Goal: Task Accomplishment & Management: Manage account settings

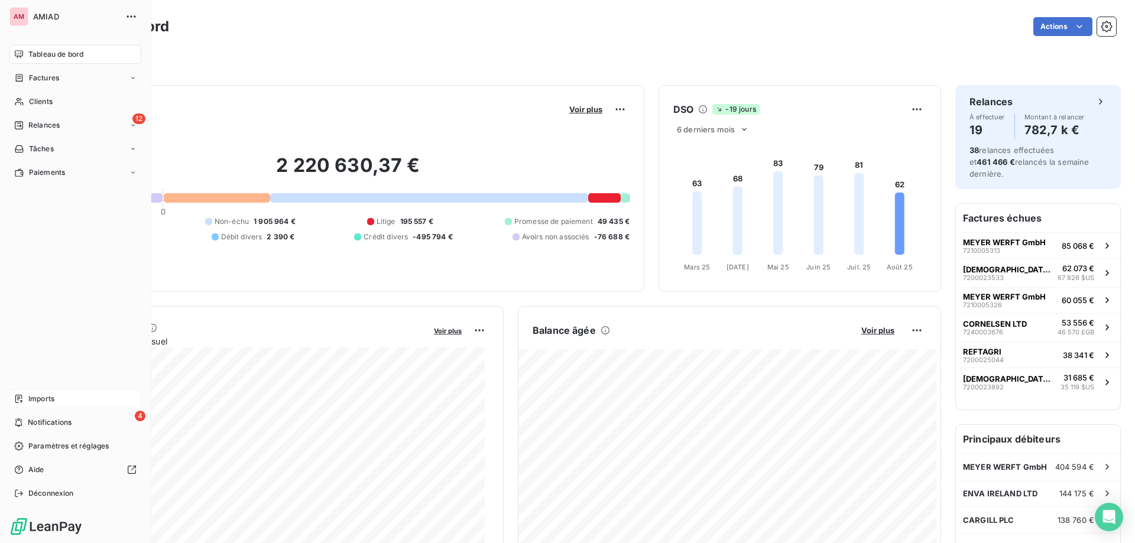
click at [25, 398] on div "Imports" at bounding box center [75, 398] width 132 height 19
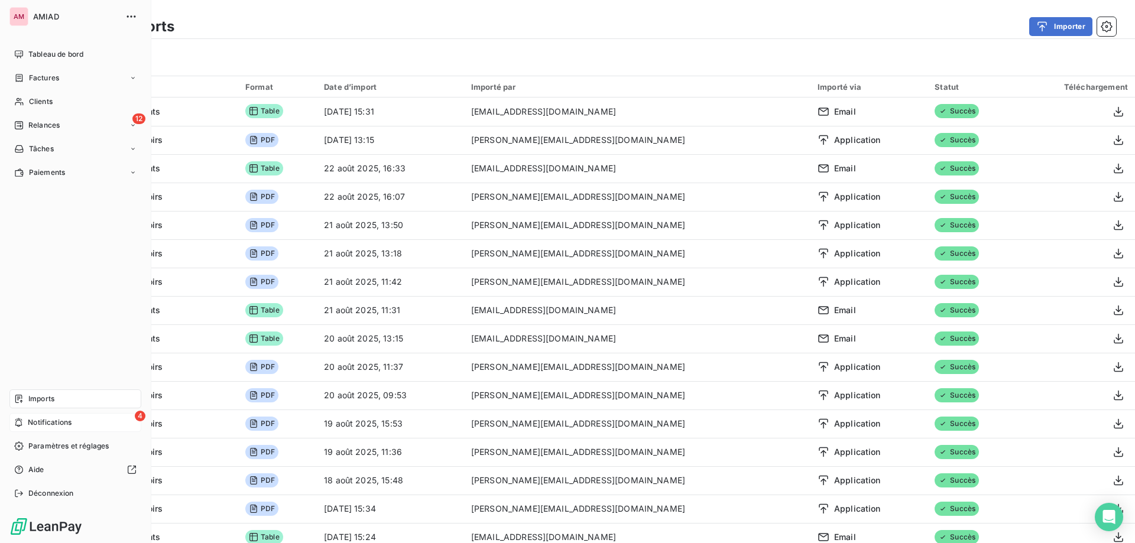
click at [52, 417] on span "Notifications" at bounding box center [50, 422] width 44 height 11
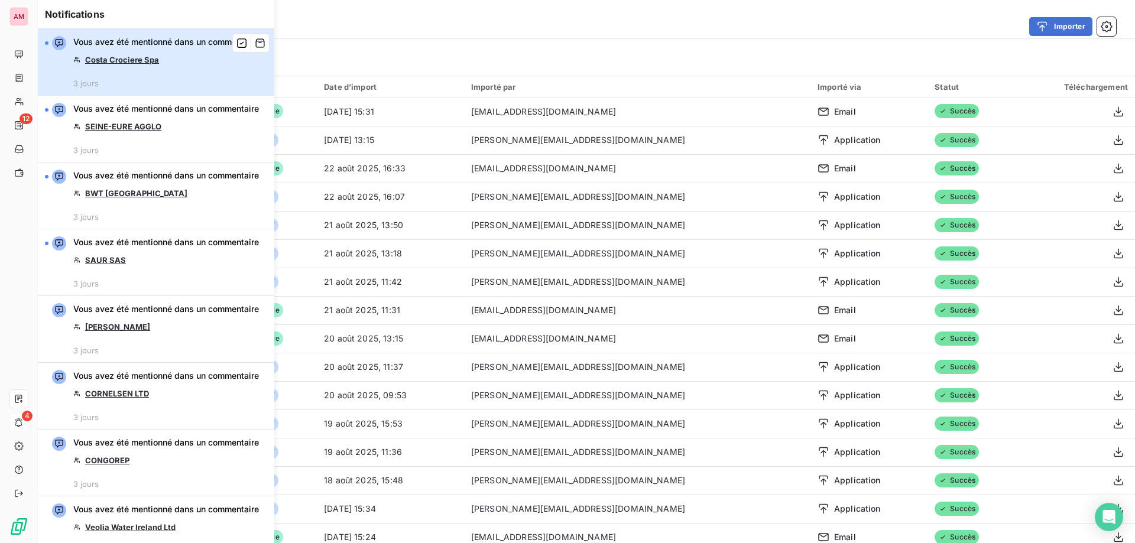
click at [154, 77] on div "Vous avez été mentionné dans un commentaire Costa Crociere Spa 3 jours" at bounding box center [166, 62] width 186 height 52
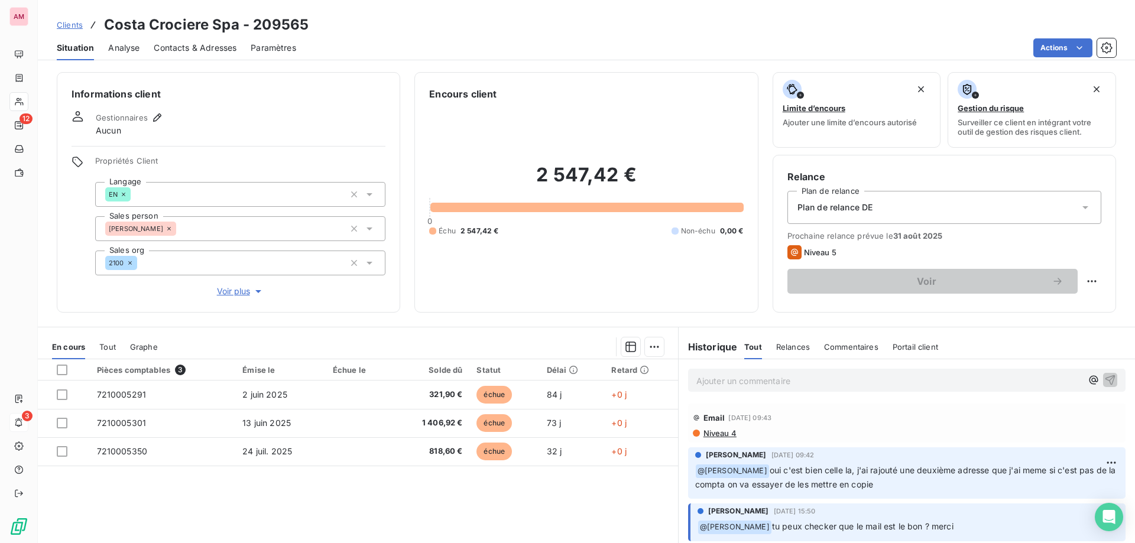
click at [204, 53] on span "Contacts & Adresses" at bounding box center [195, 48] width 83 height 12
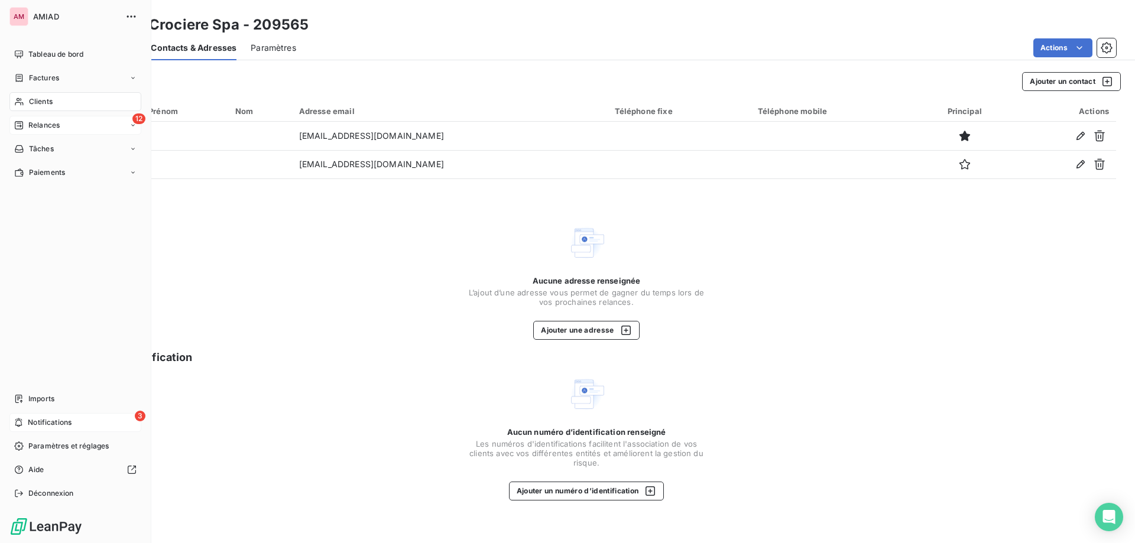
click at [24, 122] on div "Relances" at bounding box center [37, 125] width 46 height 11
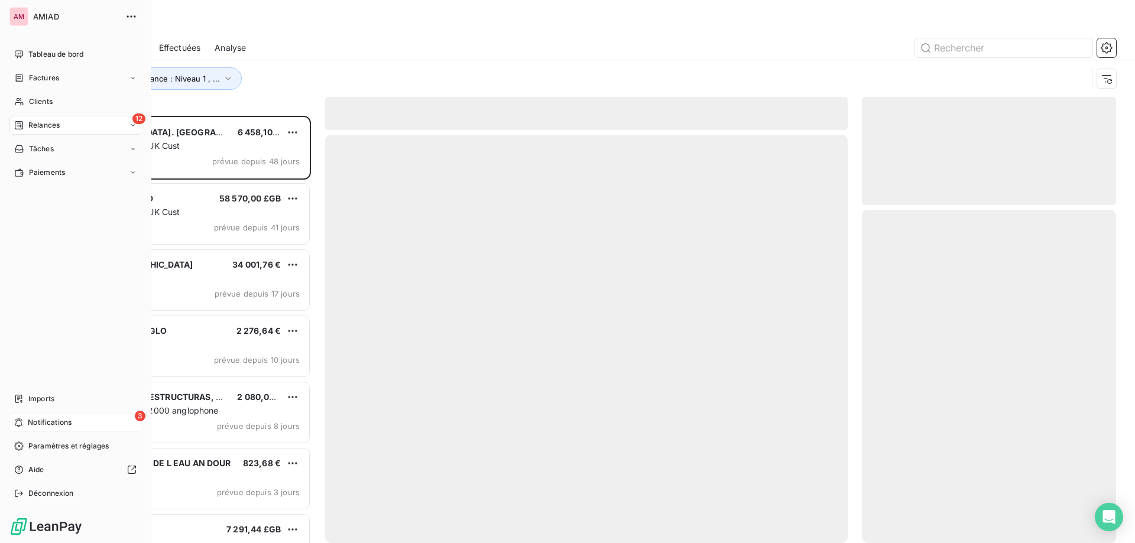
scroll to position [418, 245]
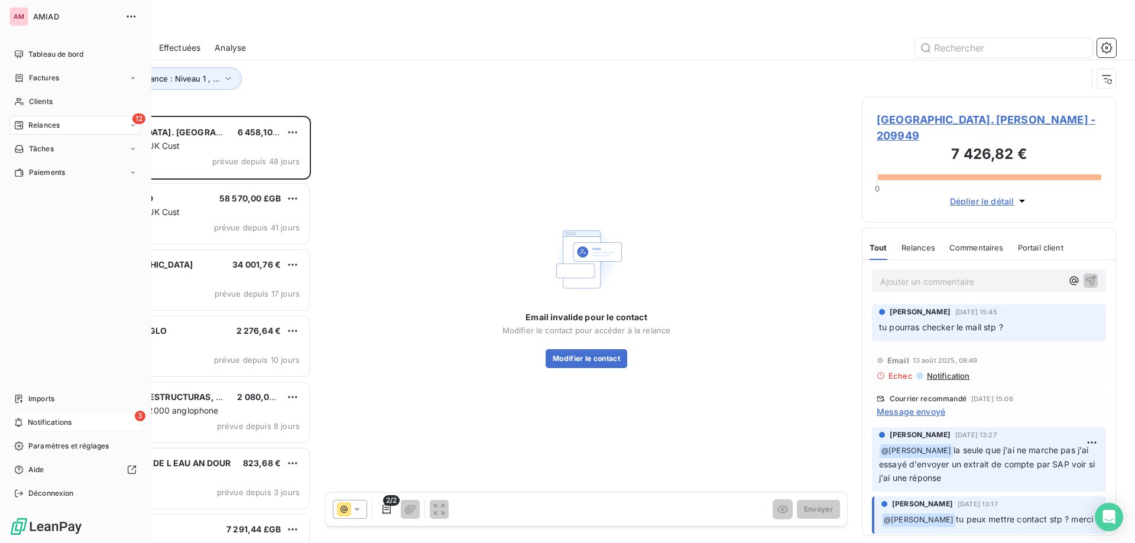
click at [32, 423] on span "Notifications" at bounding box center [50, 422] width 44 height 11
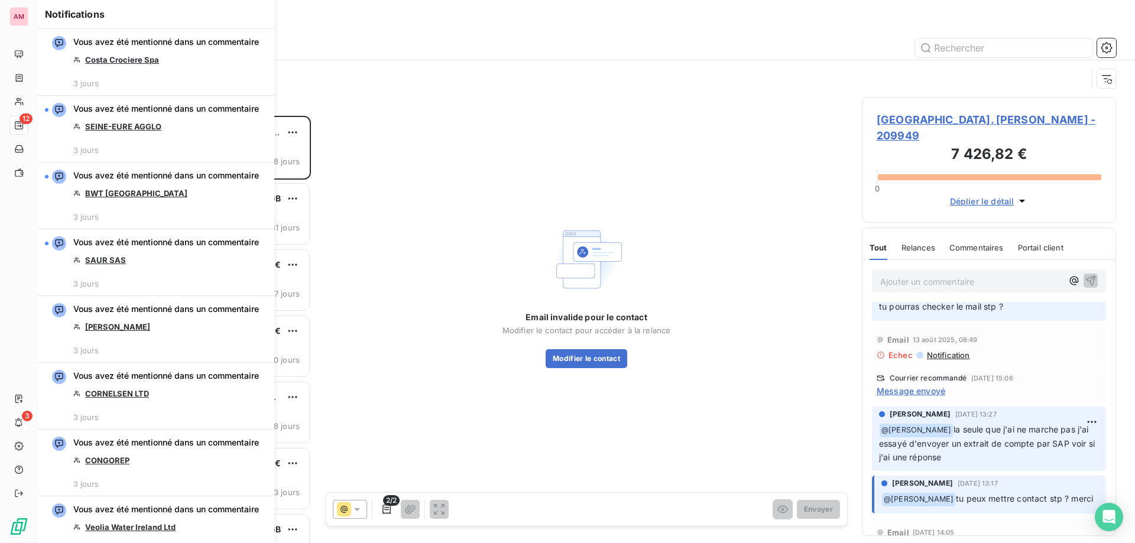
scroll to position [0, 0]
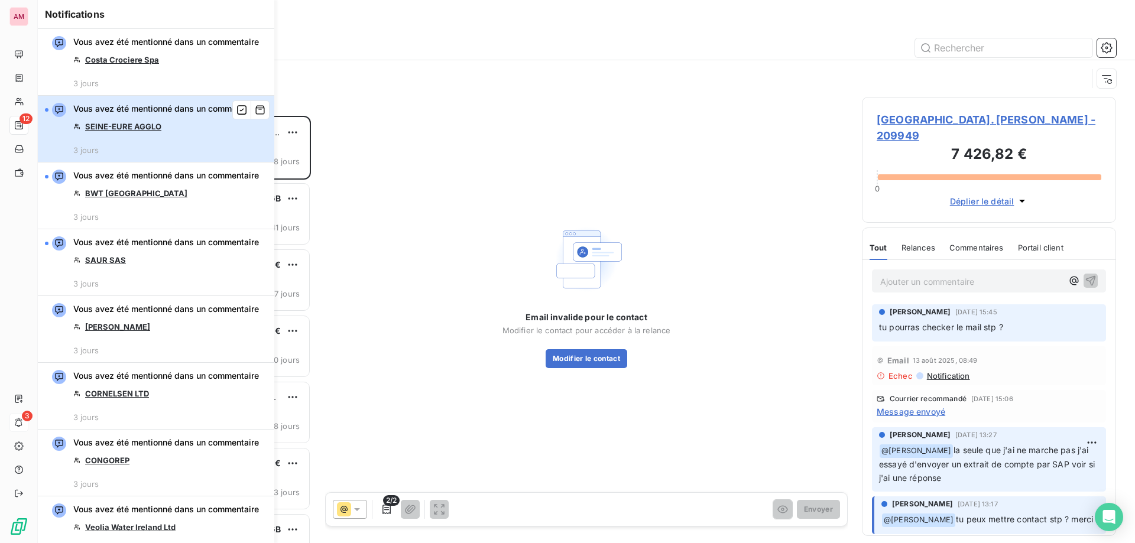
click at [203, 155] on div "Vous avez été mentionné dans un commentaire SEINE-EURE AGGLO 3 jours" at bounding box center [166, 129] width 186 height 52
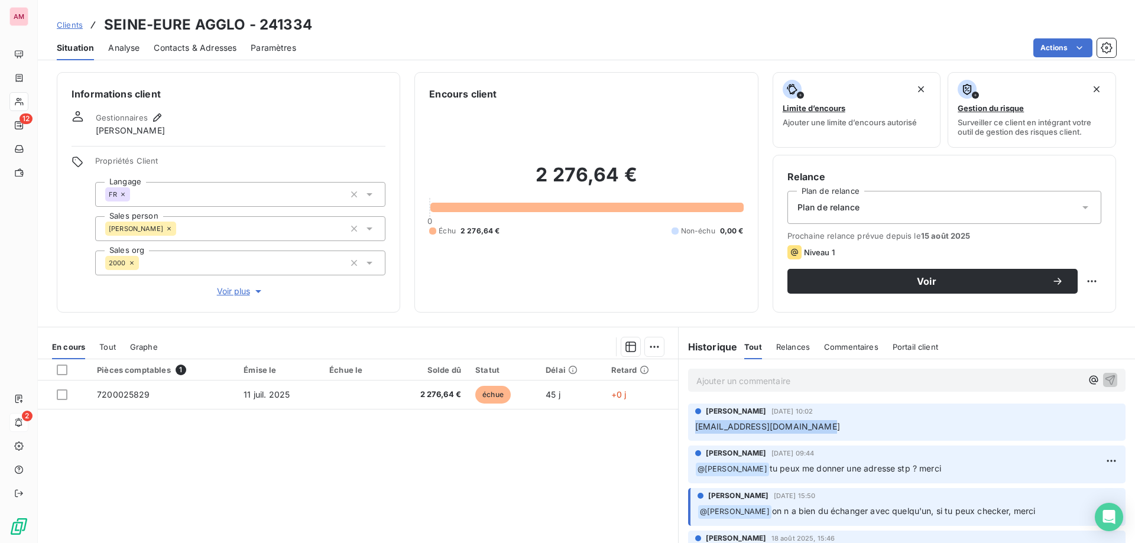
drag, startPoint x: 824, startPoint y: 428, endPoint x: 675, endPoint y: 433, distance: 149.6
click at [679, 433] on div "[PERSON_NAME] [DATE] 10:02 [EMAIL_ADDRESS][DOMAIN_NAME]" at bounding box center [907, 422] width 456 height 42
copy span "[EMAIL_ADDRESS][DOMAIN_NAME]"
click at [215, 47] on span "Contacts & Adresses" at bounding box center [195, 48] width 83 height 12
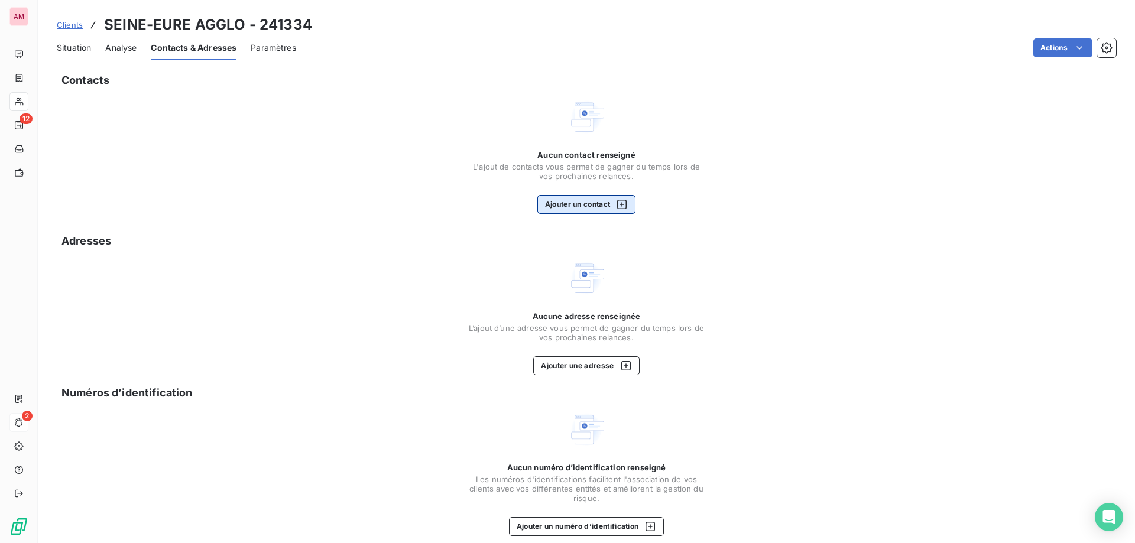
click at [582, 210] on button "Ajouter un contact" at bounding box center [586, 204] width 99 height 19
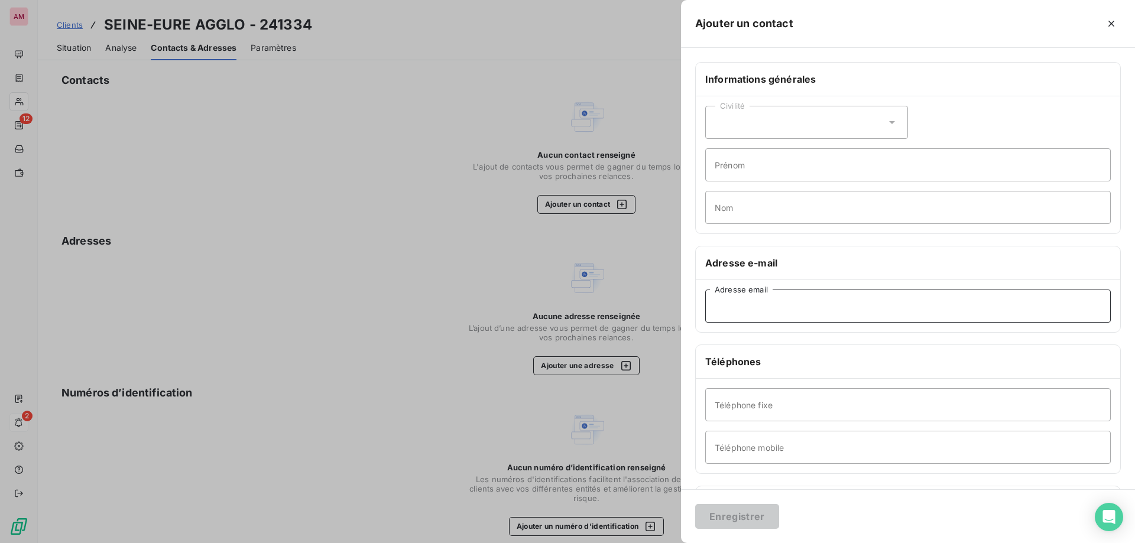
click at [775, 314] on input "Adresse email" at bounding box center [907, 306] width 405 height 33
paste input "[EMAIL_ADDRESS][DOMAIN_NAME]"
type input "[EMAIL_ADDRESS][DOMAIN_NAME]"
click at [740, 520] on button "Enregistrer" at bounding box center [737, 516] width 84 height 25
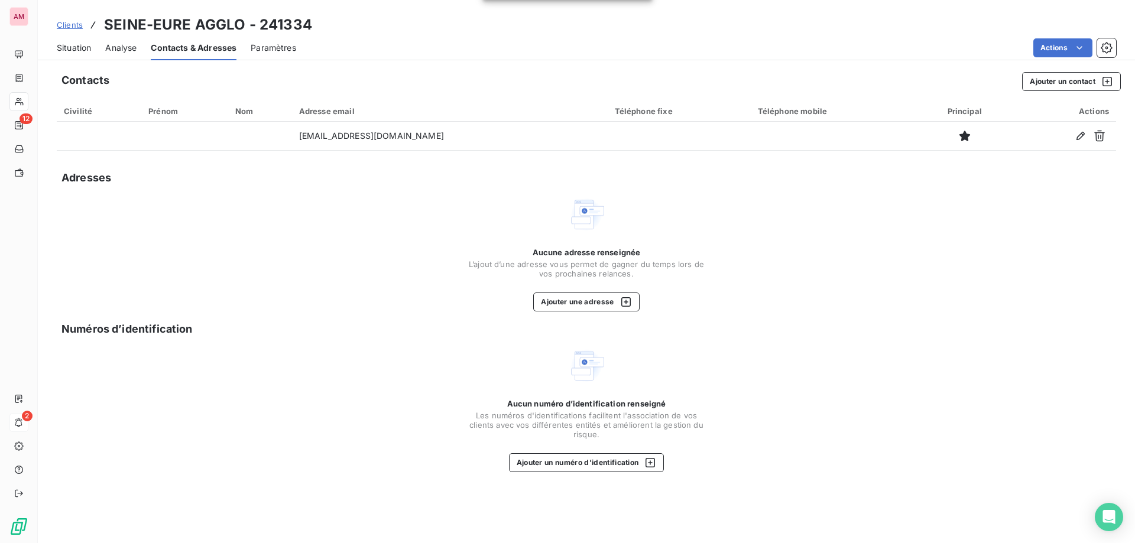
click at [89, 50] on span "Situation" at bounding box center [74, 48] width 34 height 12
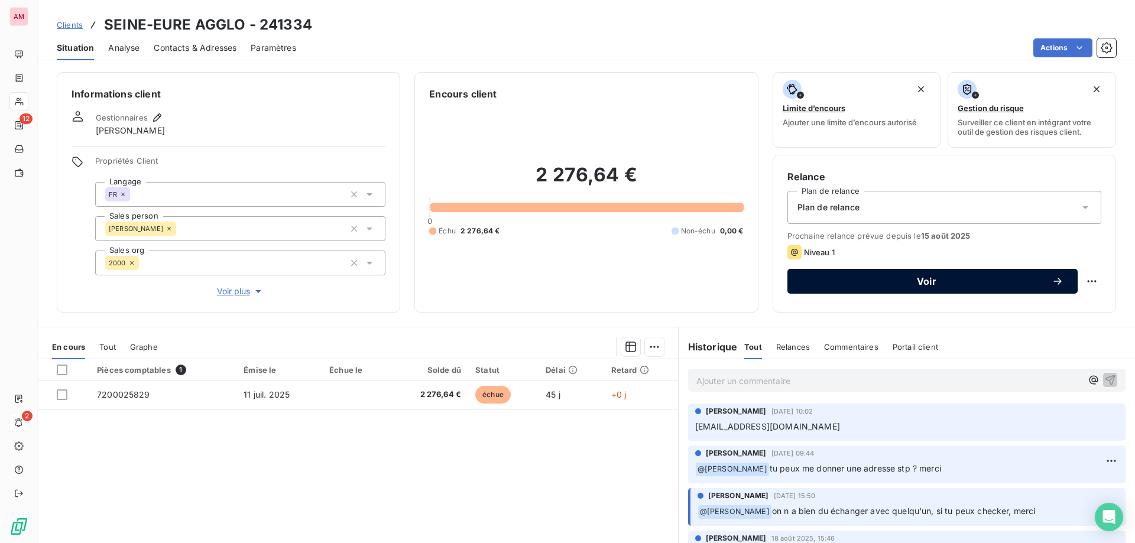
click at [895, 273] on button "Voir" at bounding box center [932, 281] width 290 height 25
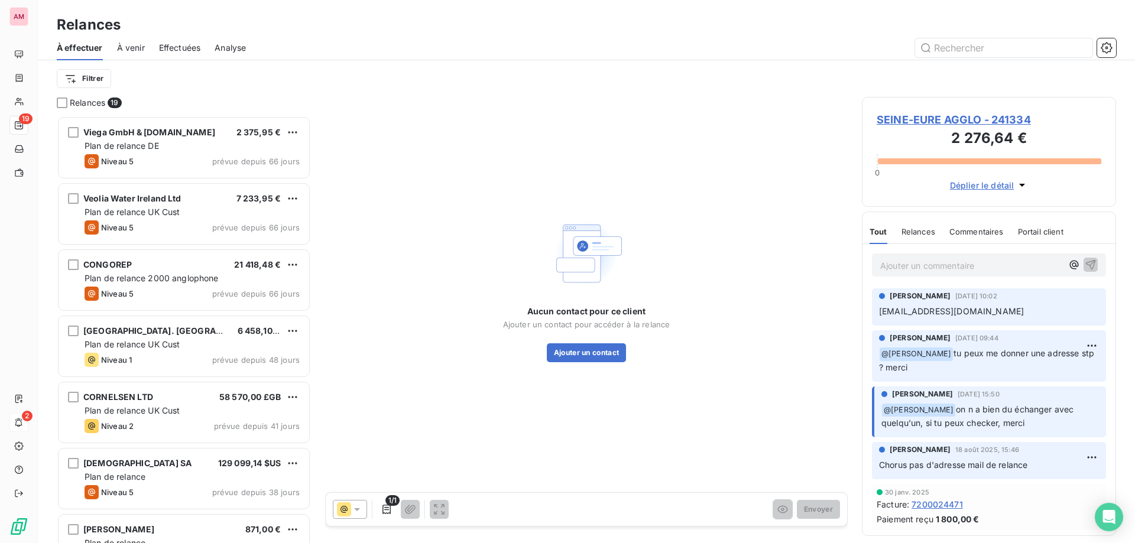
scroll to position [418, 245]
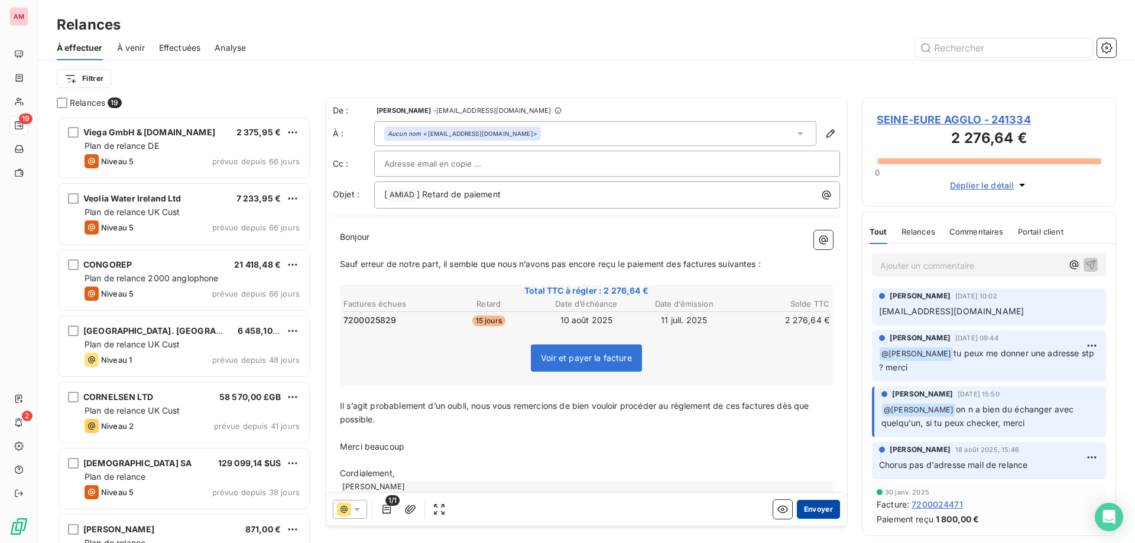
click at [802, 511] on button "Envoyer" at bounding box center [818, 509] width 43 height 19
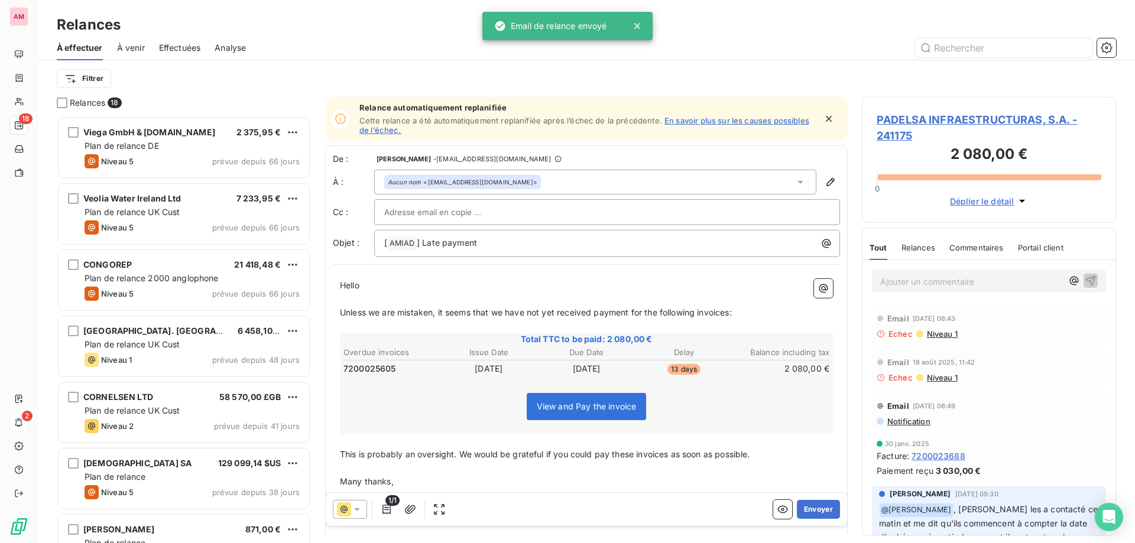
scroll to position [418, 245]
click at [82, 80] on html "AM 18 2 Relances À effectuer À venir Effectuées Analyse Filtrer Relances 18 Vie…" at bounding box center [567, 271] width 1135 height 543
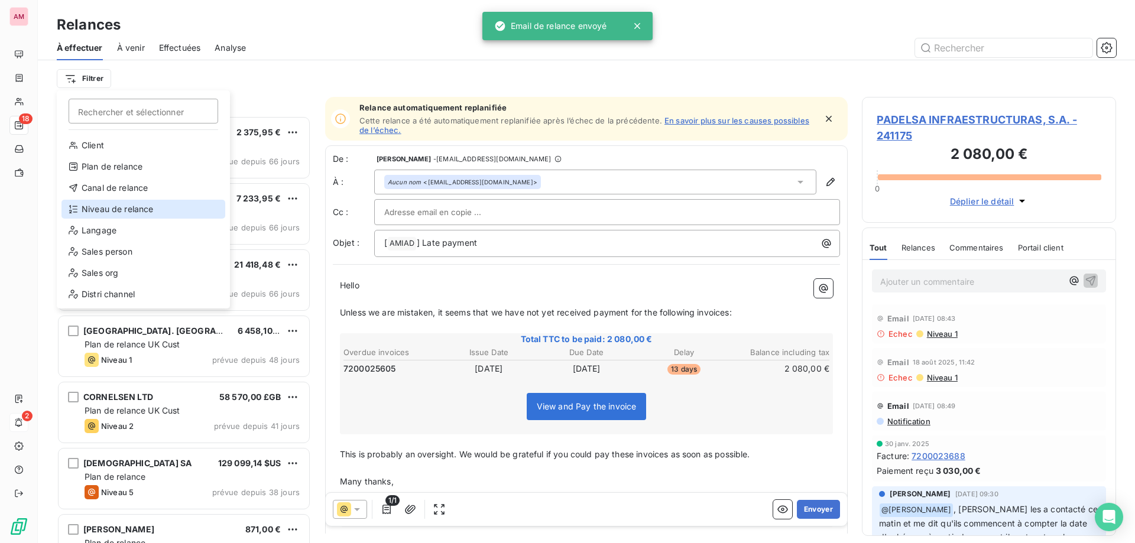
click at [107, 210] on div "Niveau de relance" at bounding box center [143, 209] width 164 height 19
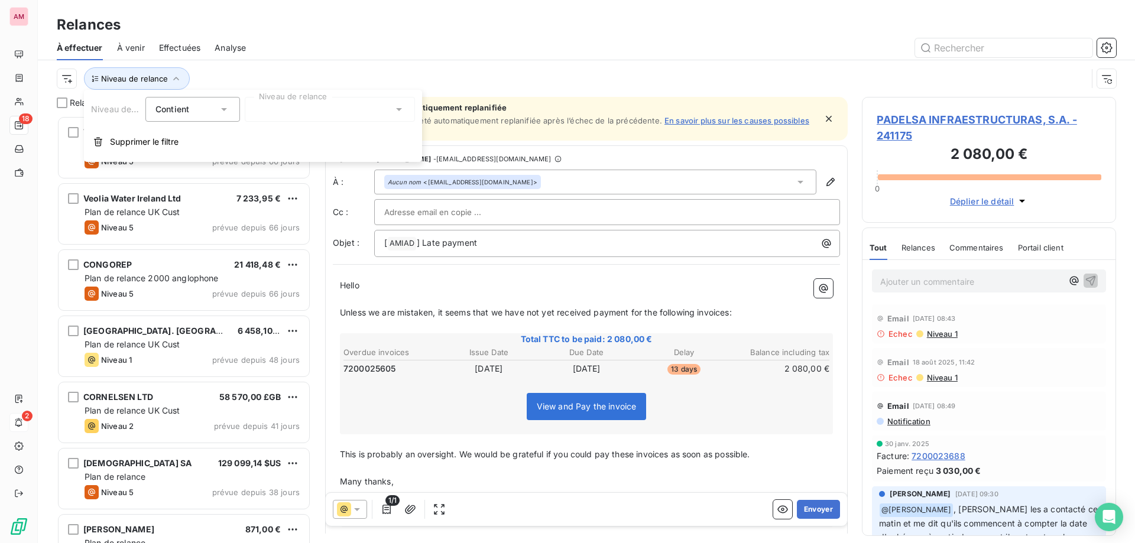
click at [311, 116] on div at bounding box center [330, 109] width 170 height 25
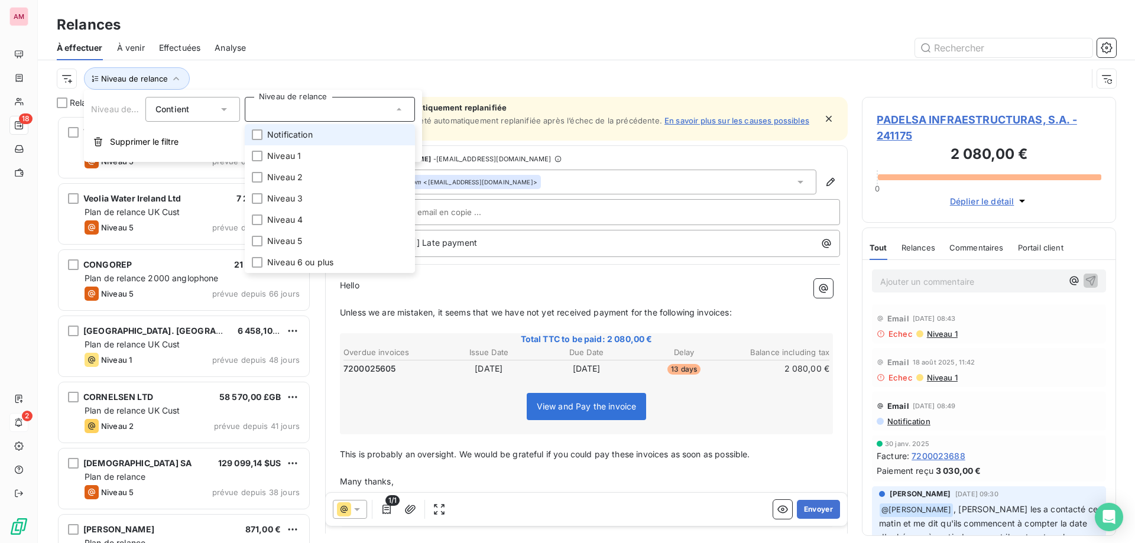
click at [303, 137] on span "Notification" at bounding box center [290, 135] width 46 height 12
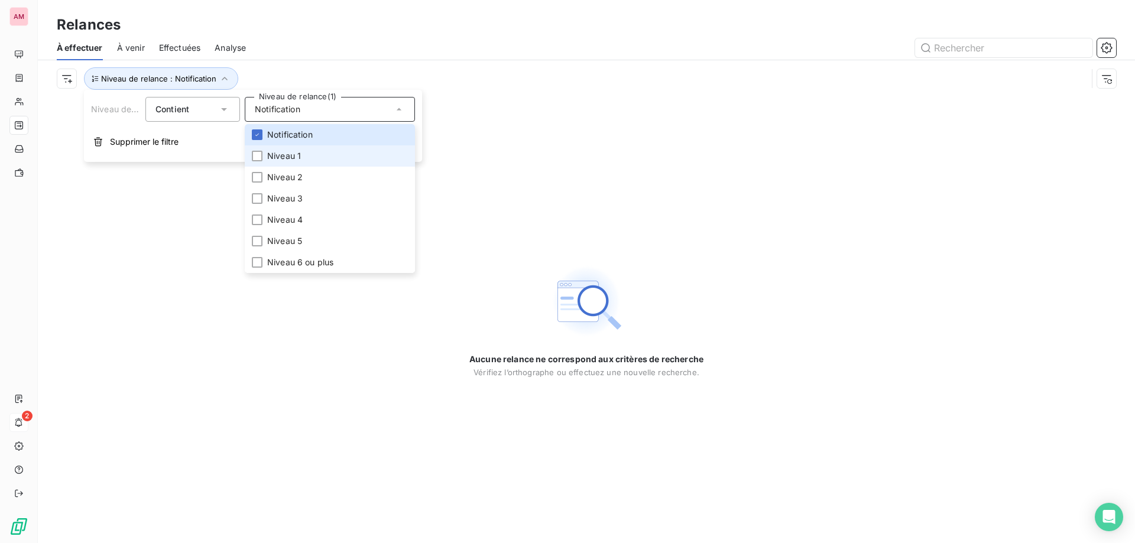
click at [297, 152] on span "Niveau 1" at bounding box center [284, 156] width 34 height 12
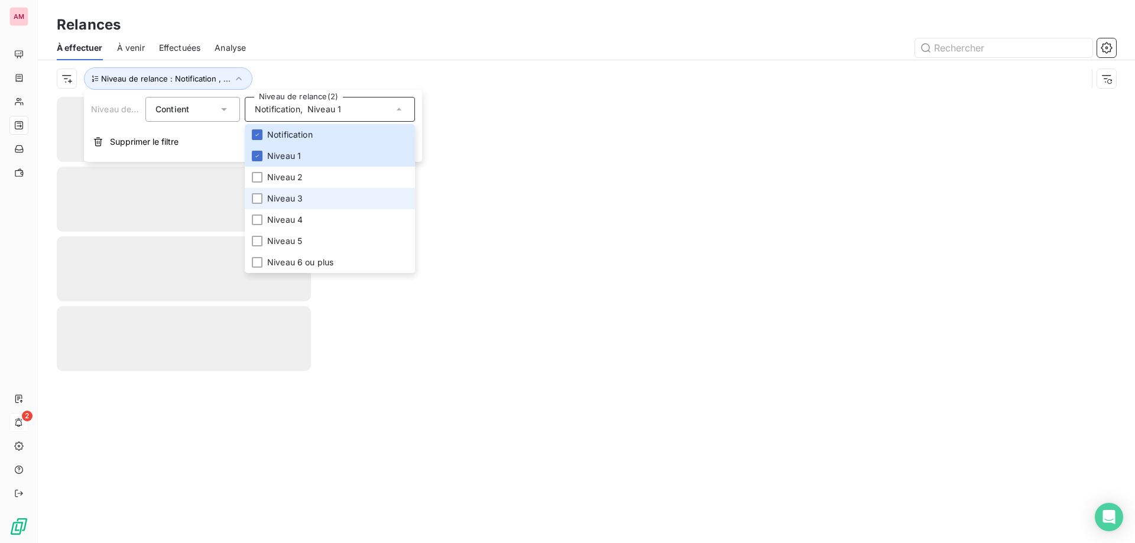
click at [300, 195] on span "Niveau 3" at bounding box center [284, 199] width 35 height 12
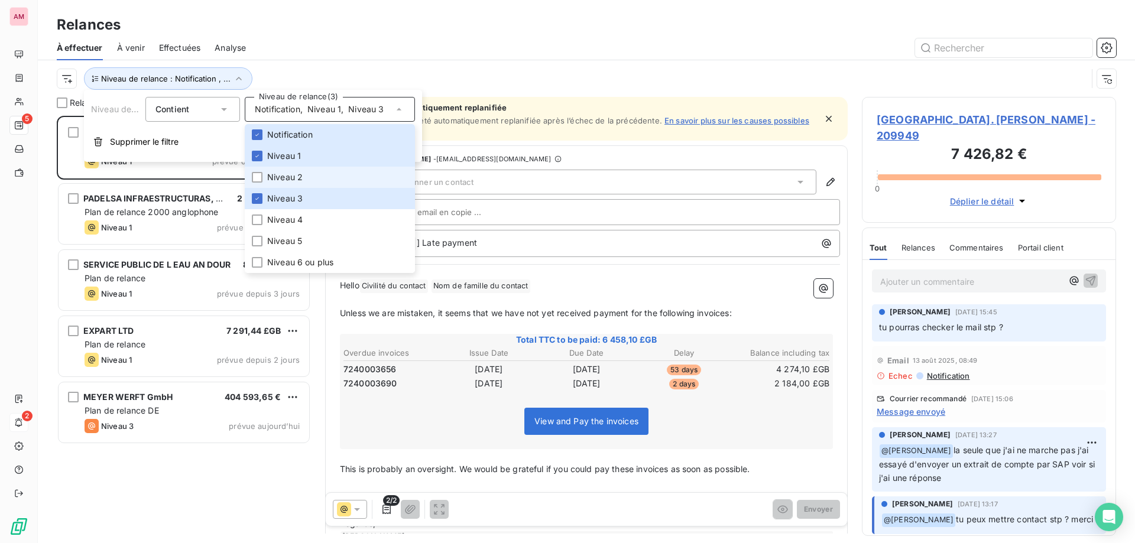
click at [297, 175] on span "Niveau 2" at bounding box center [284, 177] width 35 height 12
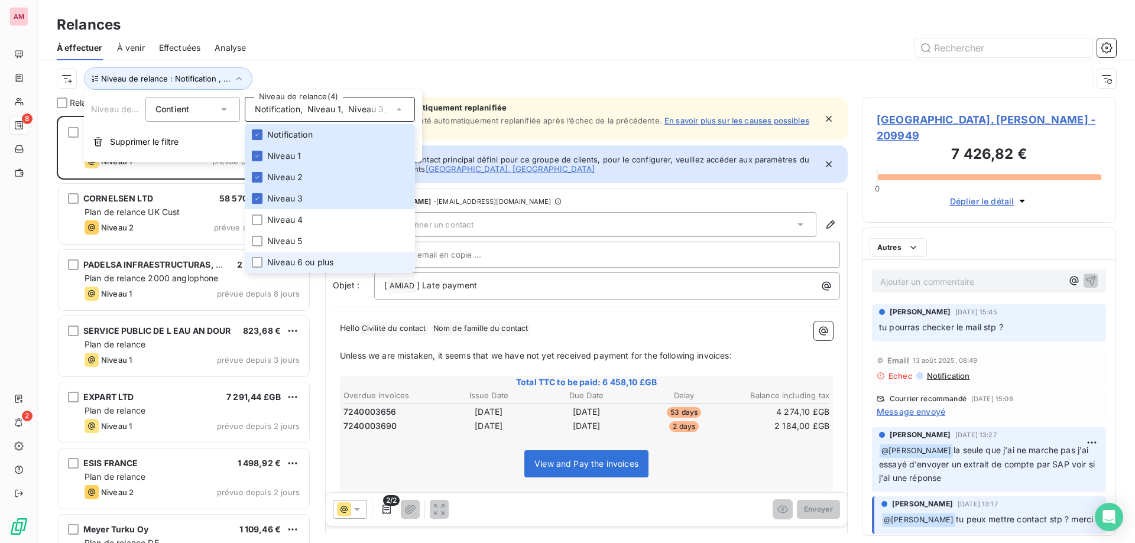
scroll to position [418, 245]
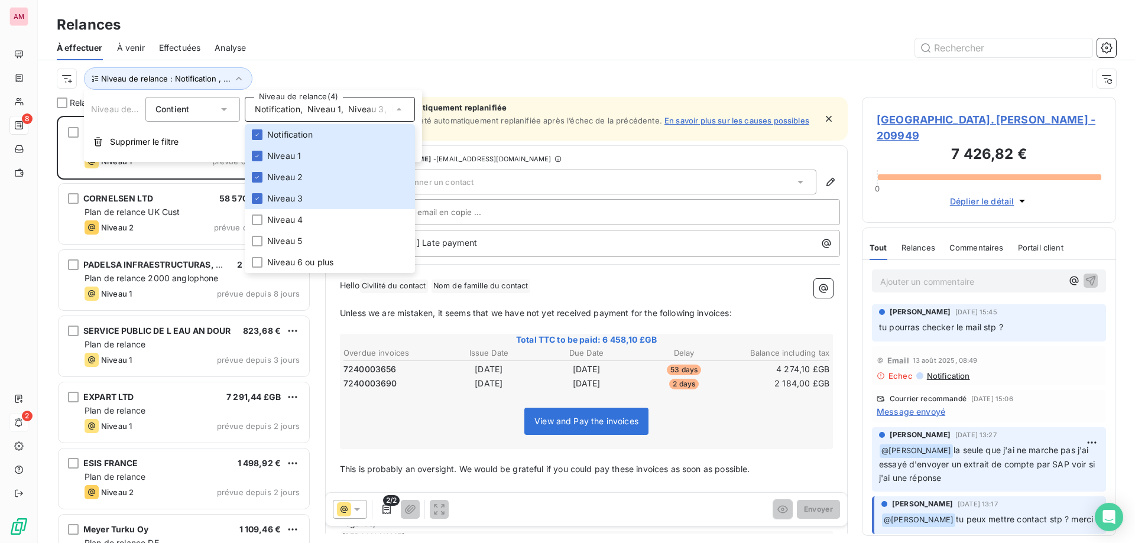
click at [572, 55] on div at bounding box center [688, 47] width 856 height 19
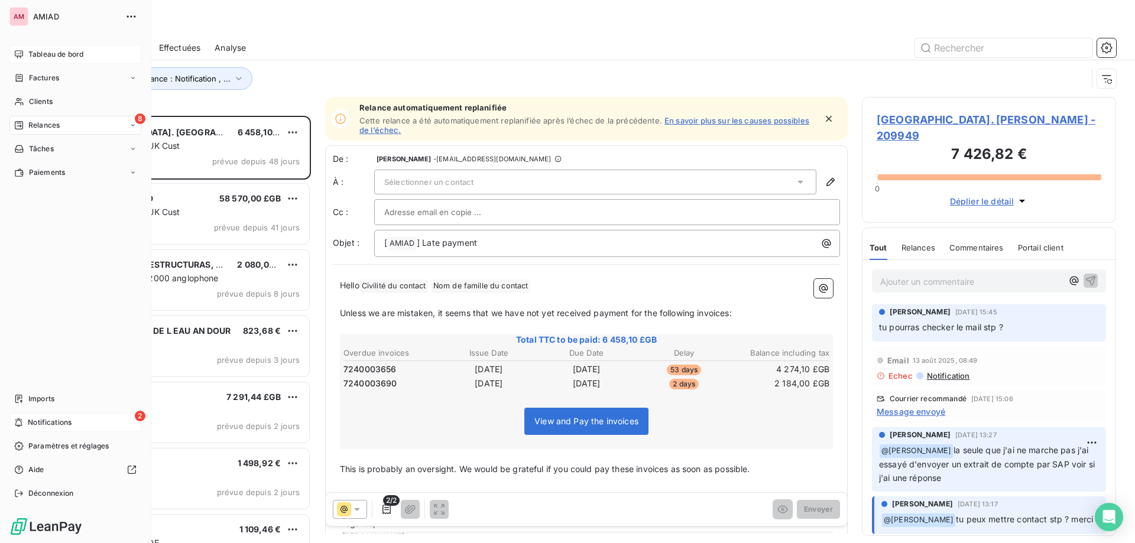
click at [47, 50] on span "Tableau de bord" at bounding box center [55, 54] width 55 height 11
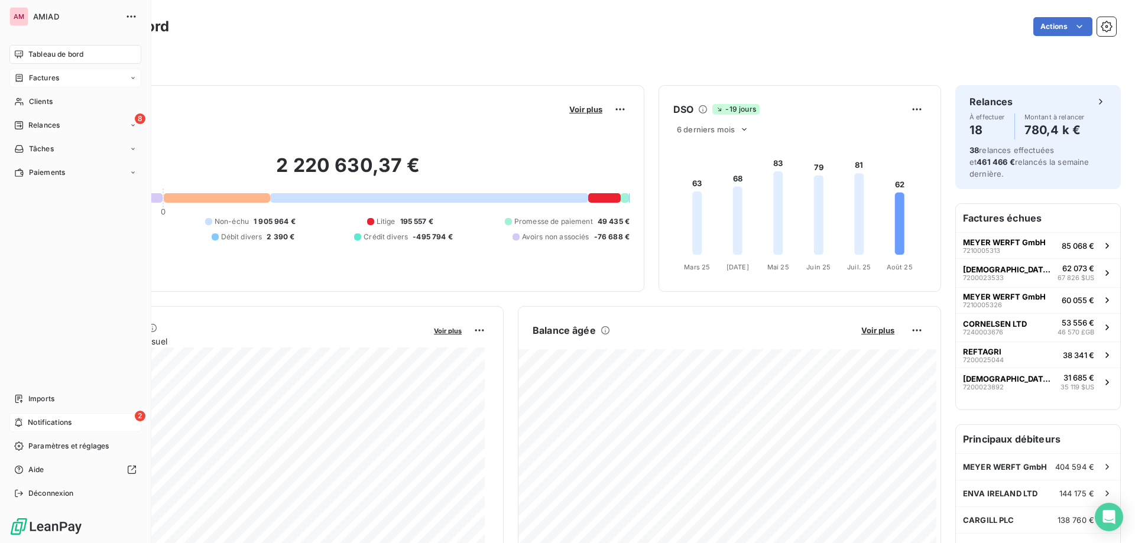
click at [20, 82] on icon at bounding box center [19, 77] width 10 height 9
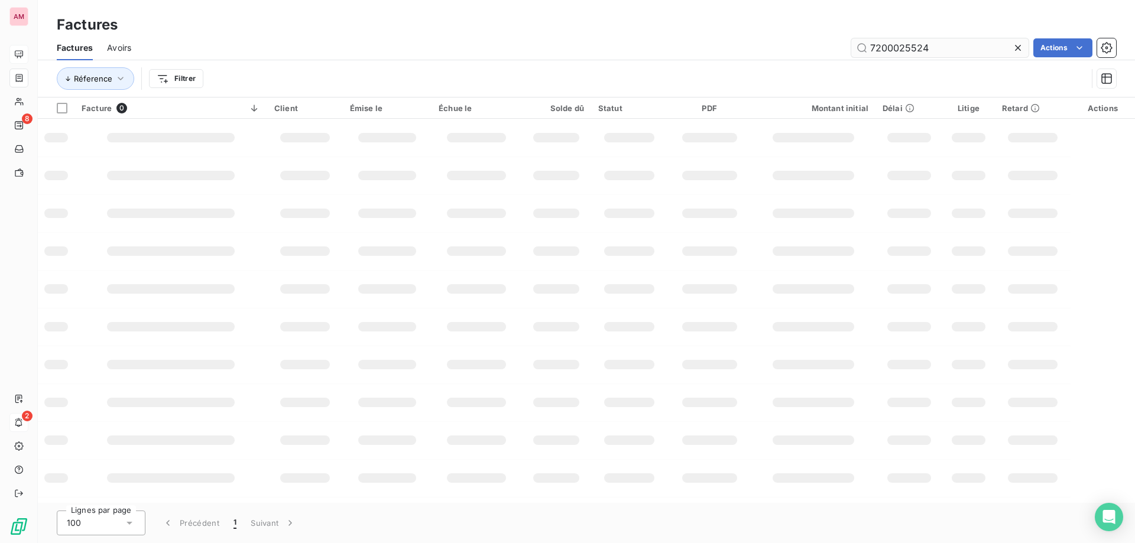
click at [859, 52] on input "7200025524" at bounding box center [939, 47] width 177 height 19
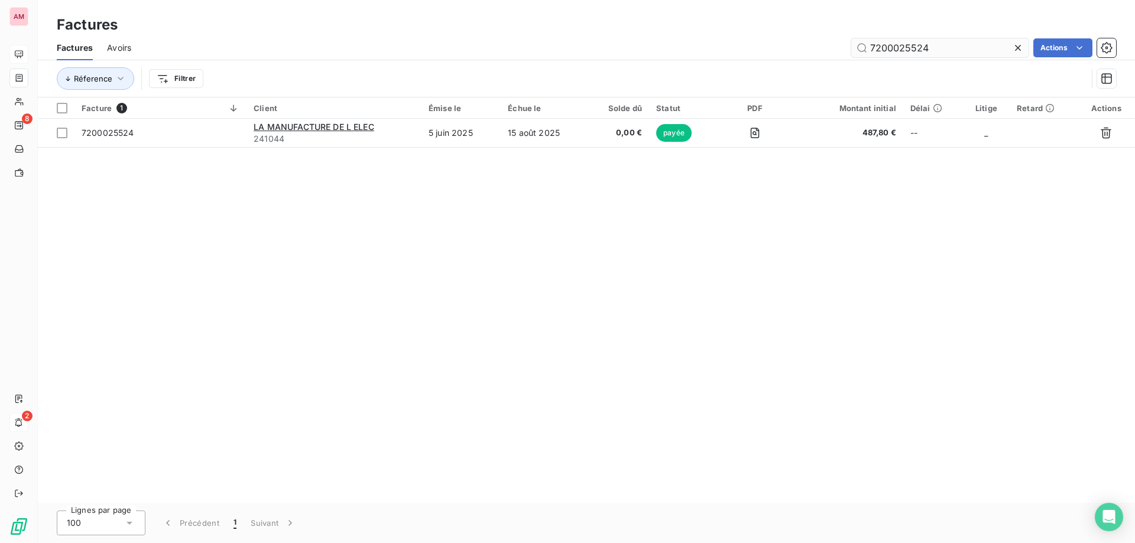
click at [1021, 48] on icon at bounding box center [1018, 48] width 12 height 12
click at [962, 49] on input "text" at bounding box center [939, 47] width 177 height 19
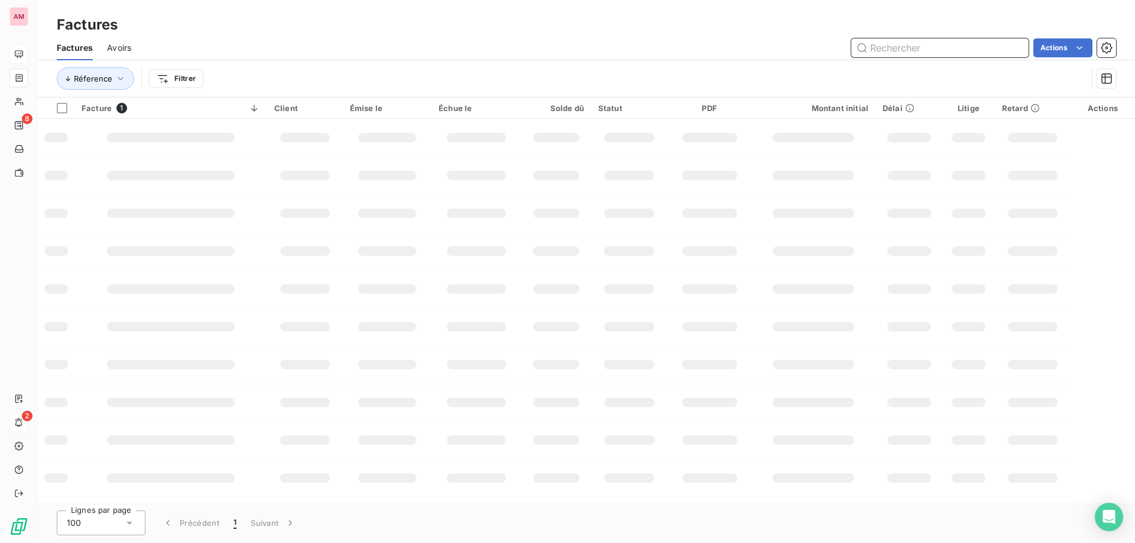
paste input "7200025044"
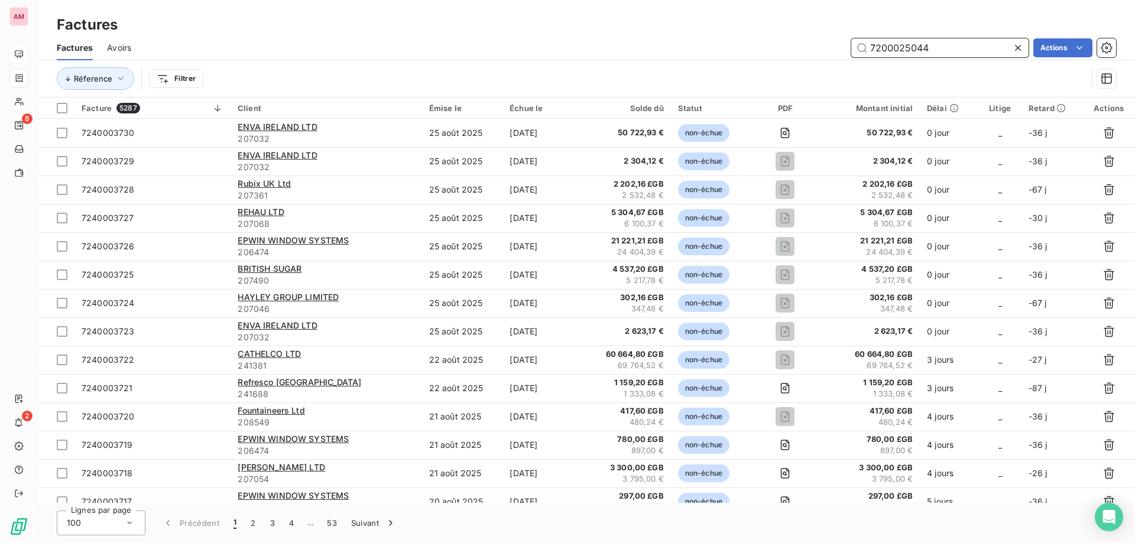
paste input "7200025044"
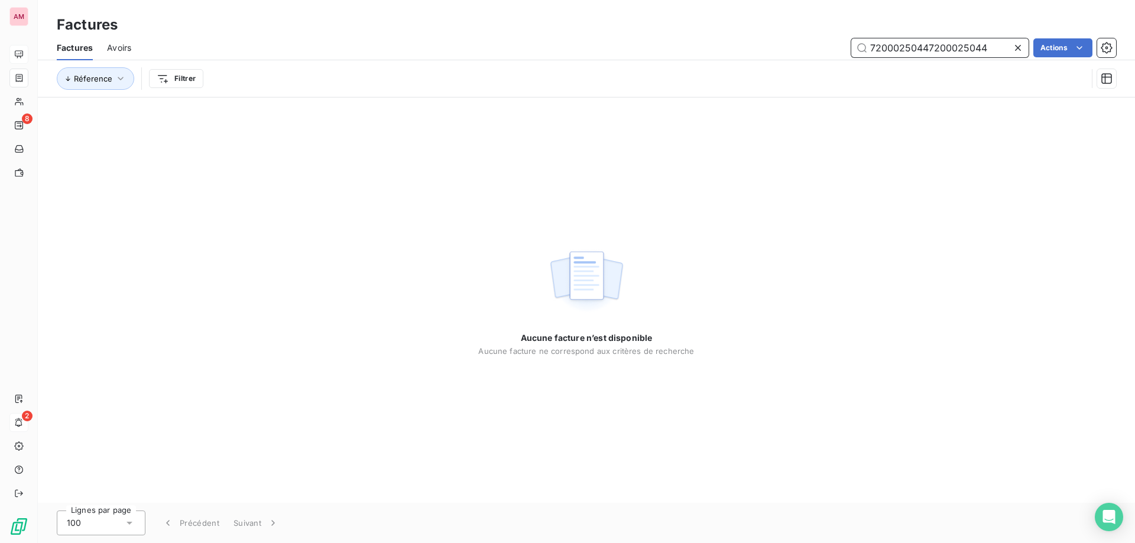
drag, startPoint x: 995, startPoint y: 48, endPoint x: 786, endPoint y: 80, distance: 211.1
click at [786, 80] on div "Factures Avoirs 72000250447200025044 Actions Réference Filtrer" at bounding box center [586, 65] width 1097 height 61
paste input "text"
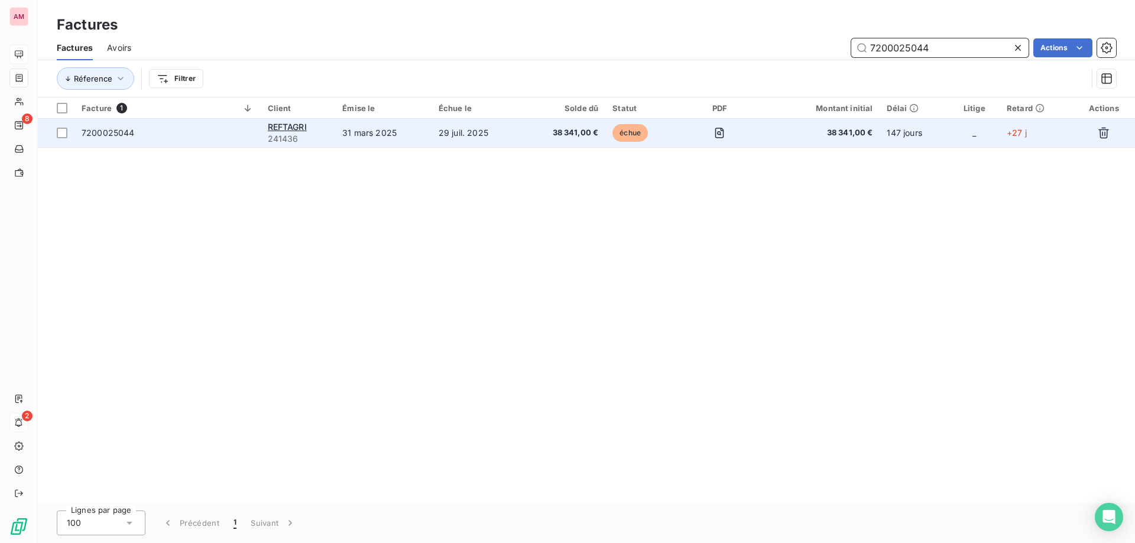
type input "7200025044"
click at [407, 137] on td "31 mars 2025" at bounding box center [383, 133] width 96 height 28
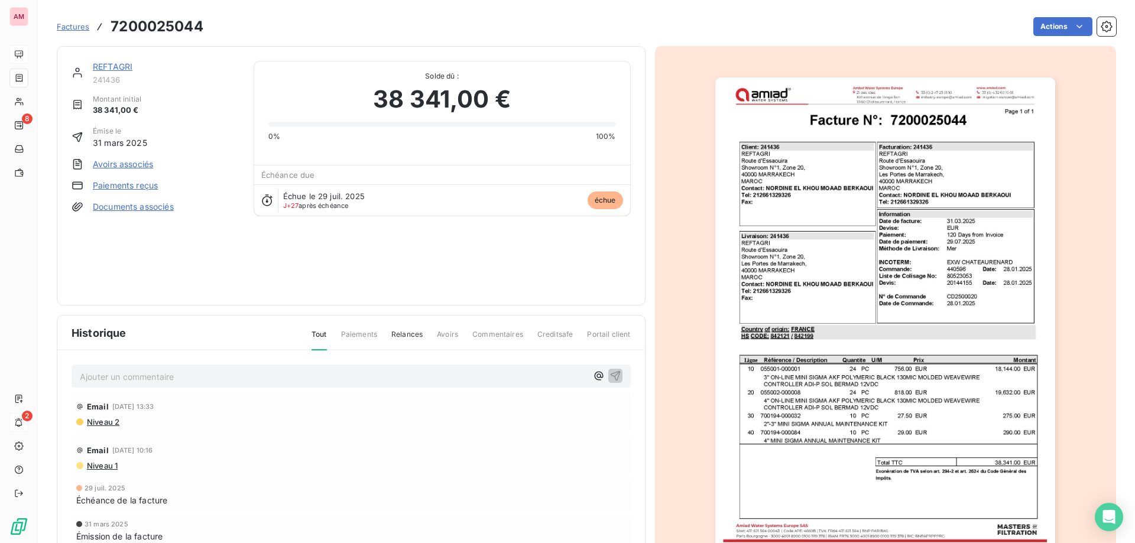
click at [113, 66] on link "REFTAGRI" at bounding box center [113, 66] width 40 height 10
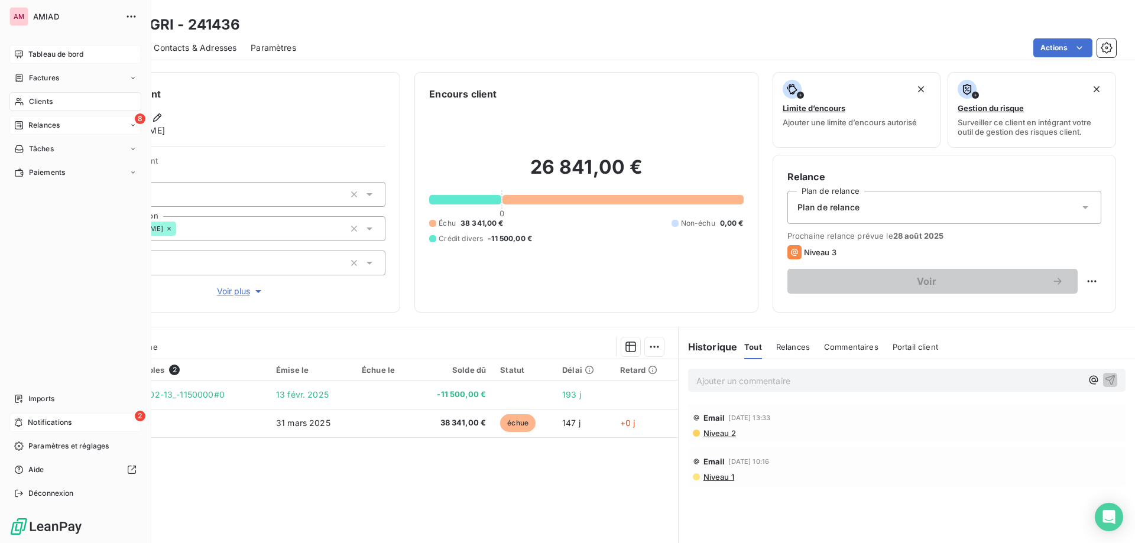
click at [31, 124] on span "Relances" at bounding box center [43, 125] width 31 height 11
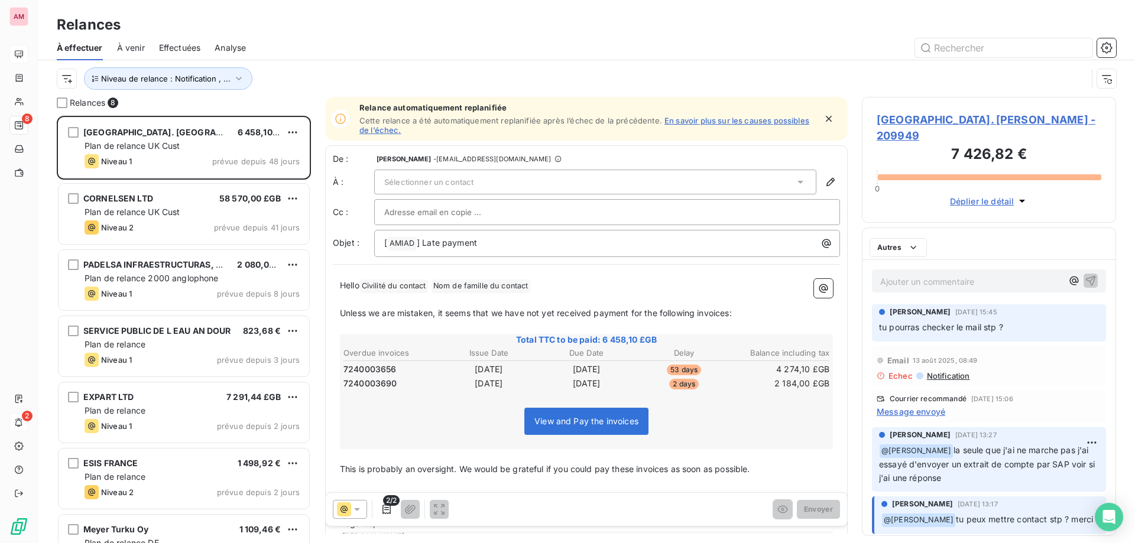
scroll to position [418, 245]
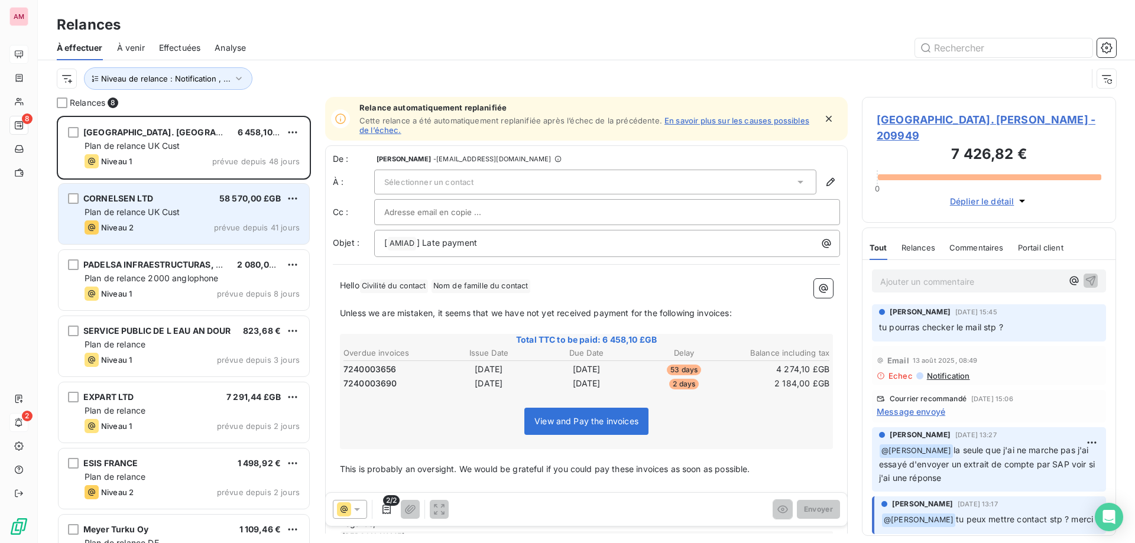
click at [166, 207] on span "Plan de relance UK Cust" at bounding box center [132, 212] width 95 height 10
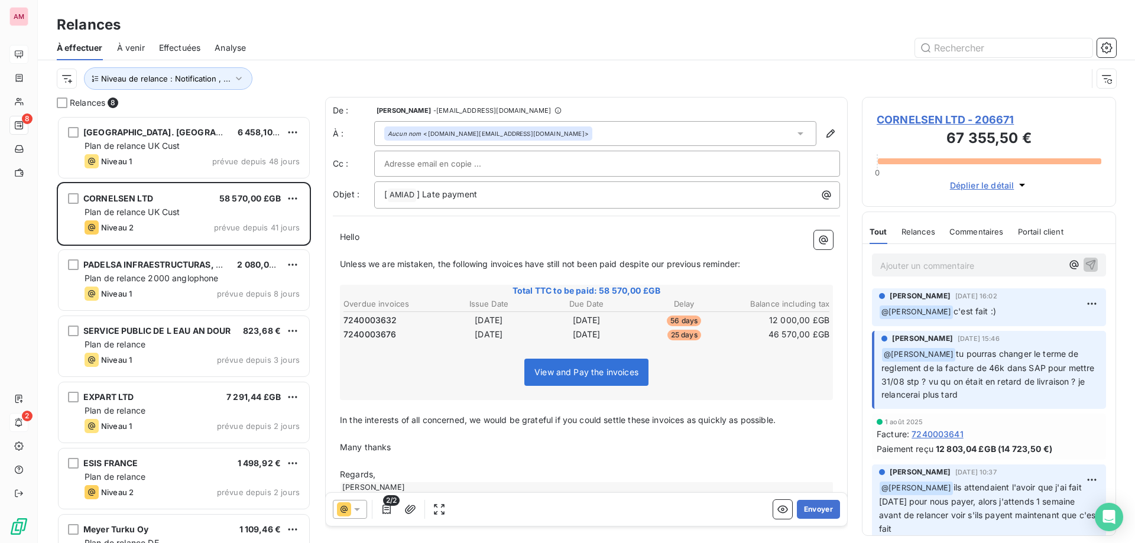
click at [918, 116] on span "CORNELSEN LTD - 206671" at bounding box center [989, 120] width 225 height 16
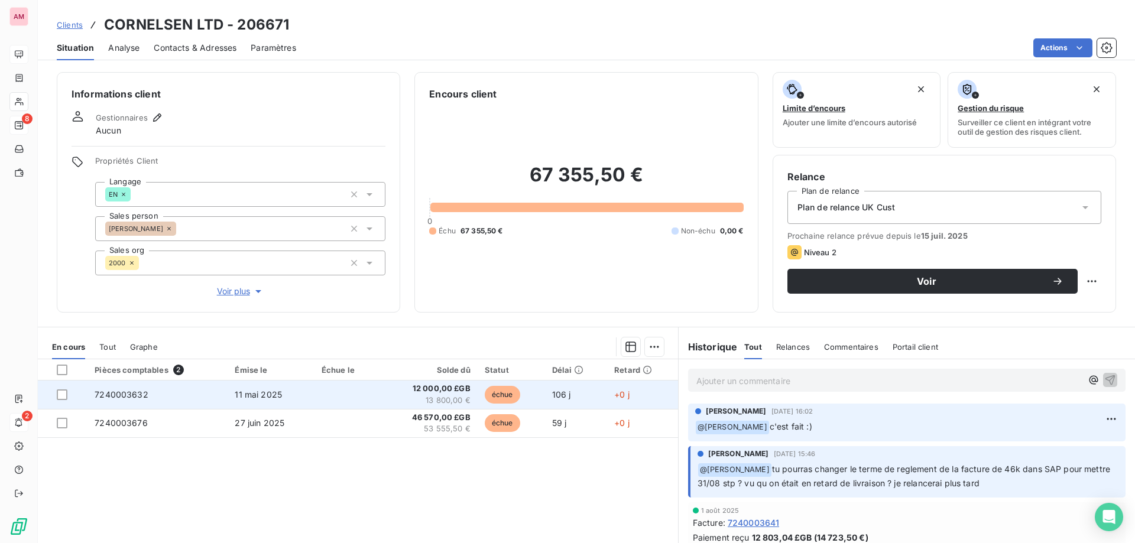
click at [339, 398] on td at bounding box center [346, 395] width 64 height 28
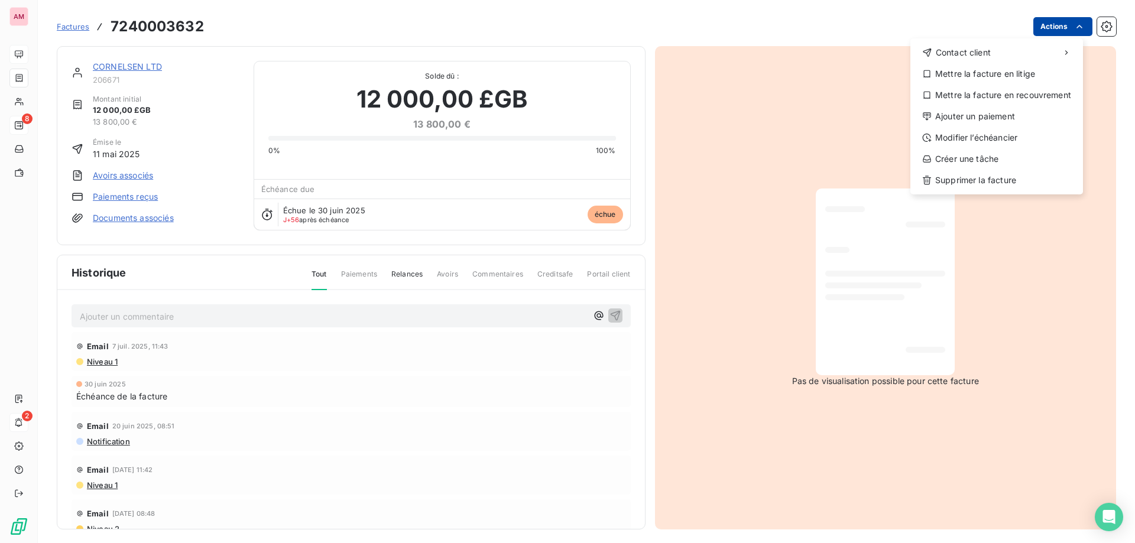
click at [1048, 27] on html "AM 8 2 Factures [PHONE_NUMBER] Actions Contact client Mettre la facture en liti…" at bounding box center [567, 271] width 1135 height 543
click at [1003, 137] on div "Modifier l’échéancier" at bounding box center [996, 137] width 163 height 19
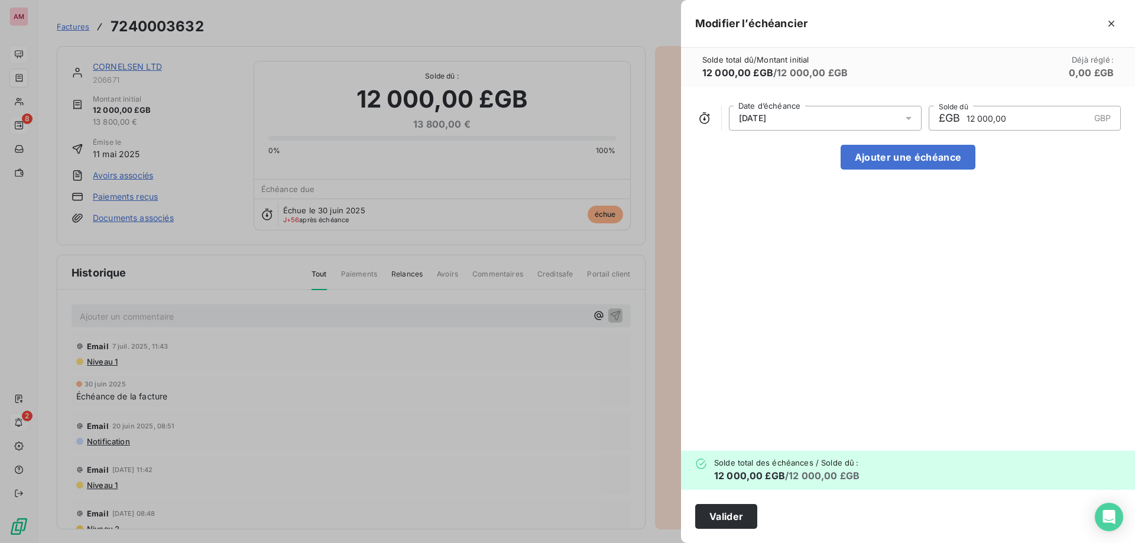
click at [809, 126] on div "[DATE]" at bounding box center [825, 118] width 193 height 25
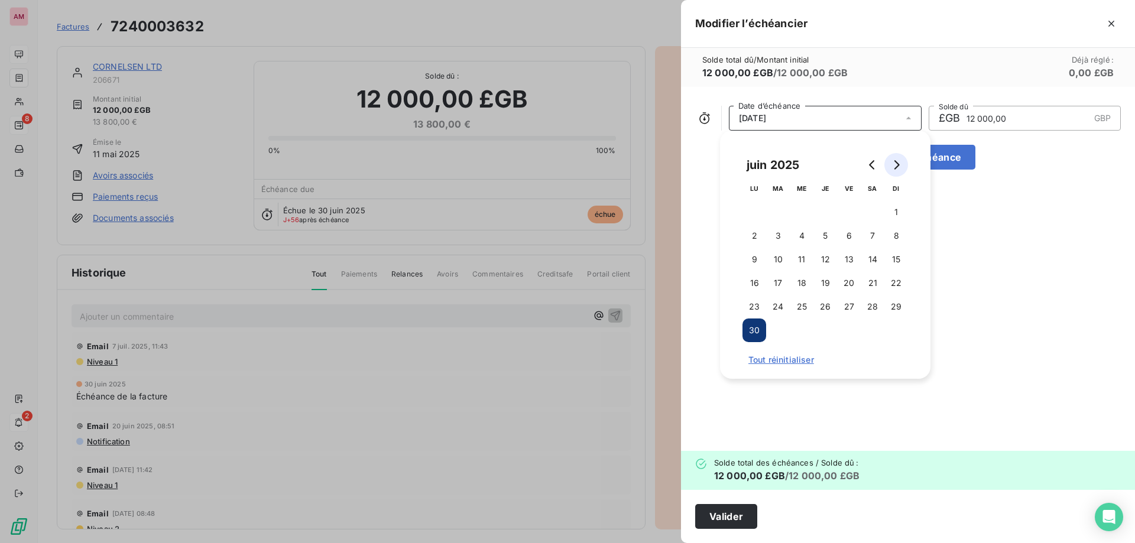
click at [897, 167] on icon "Go to next month" at bounding box center [896, 164] width 5 height 9
click at [898, 307] on button "31" at bounding box center [896, 307] width 24 height 24
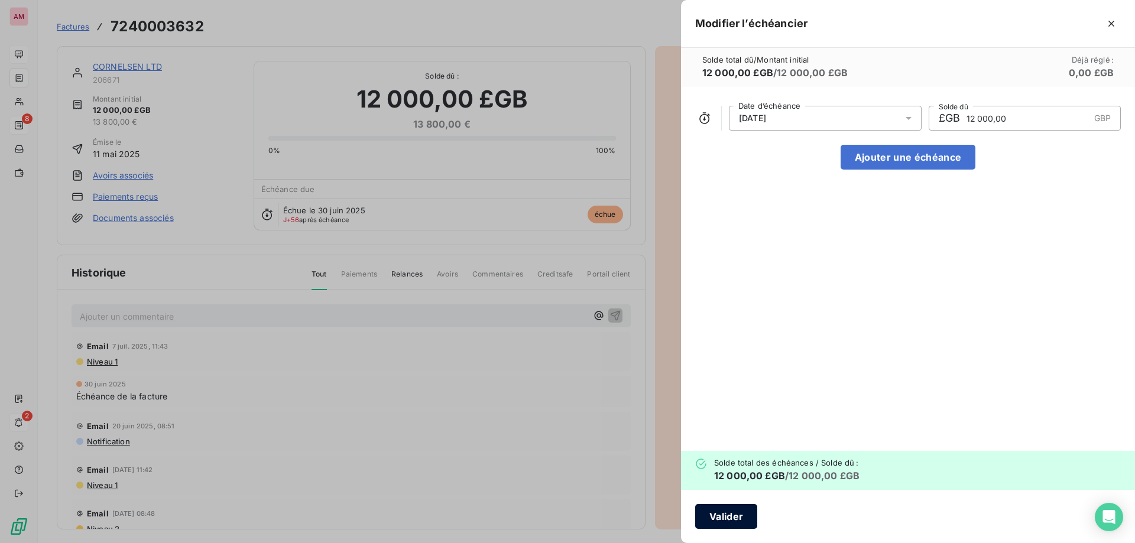
click at [749, 521] on button "Valider" at bounding box center [726, 516] width 62 height 25
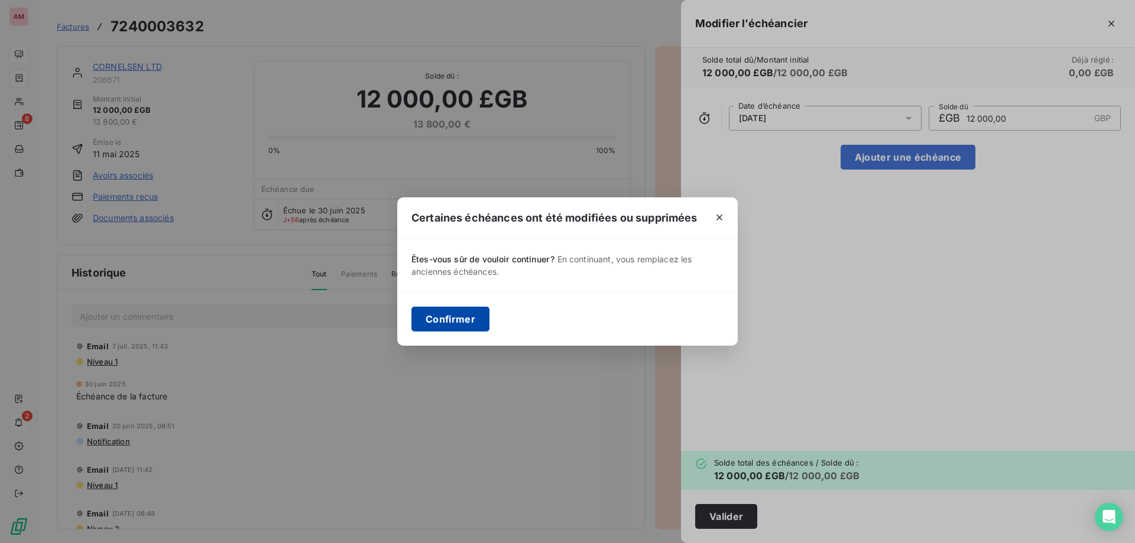
click at [457, 323] on button "Confirmer" at bounding box center [450, 319] width 78 height 25
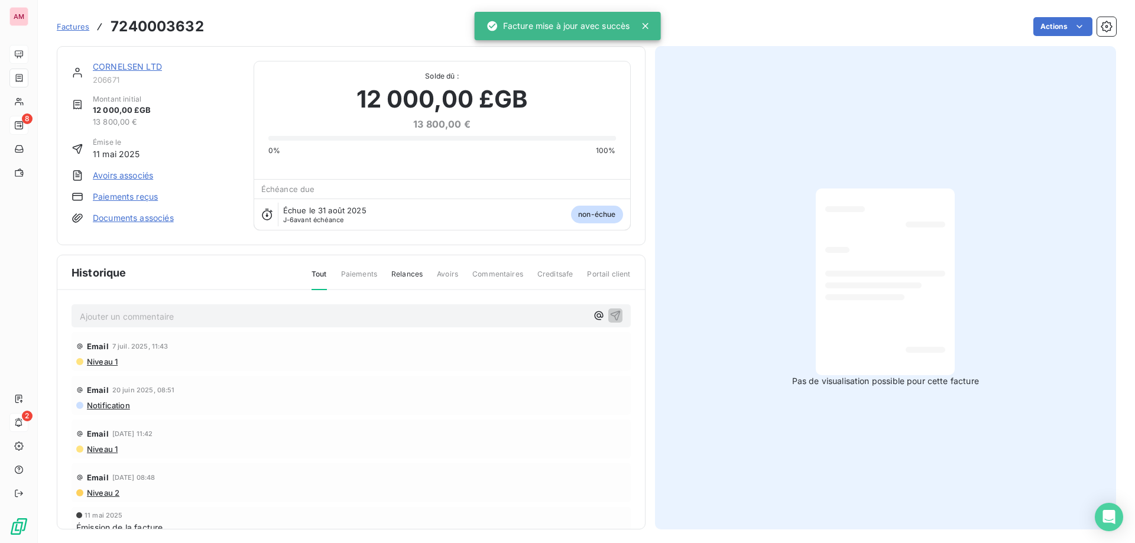
click at [115, 61] on div "CORNELSEN LTD" at bounding box center [166, 67] width 147 height 12
click at [122, 64] on link "CORNELSEN LTD" at bounding box center [127, 66] width 69 height 10
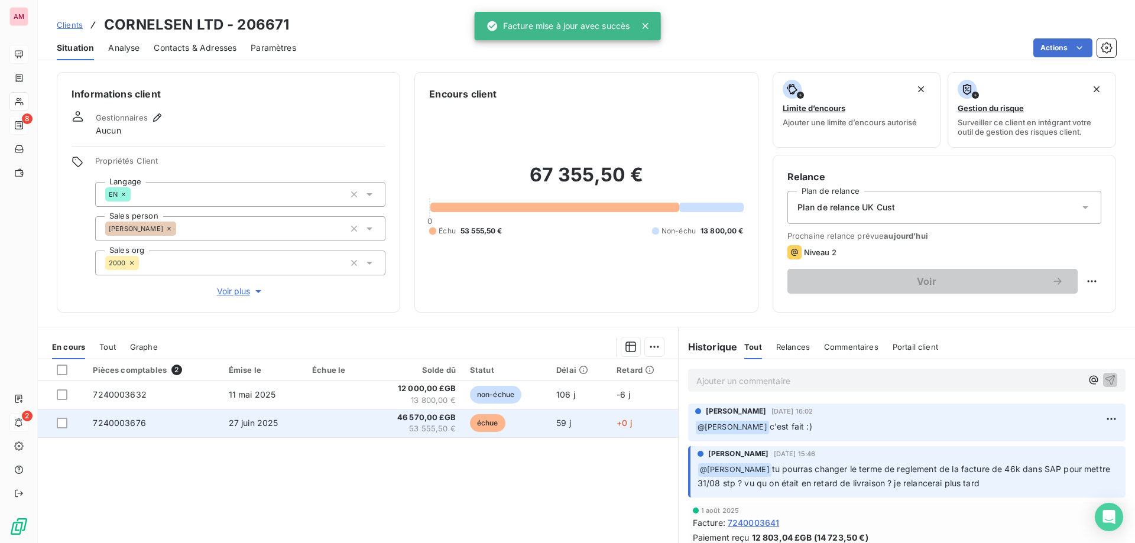
click at [549, 422] on td "59 j" at bounding box center [579, 423] width 60 height 28
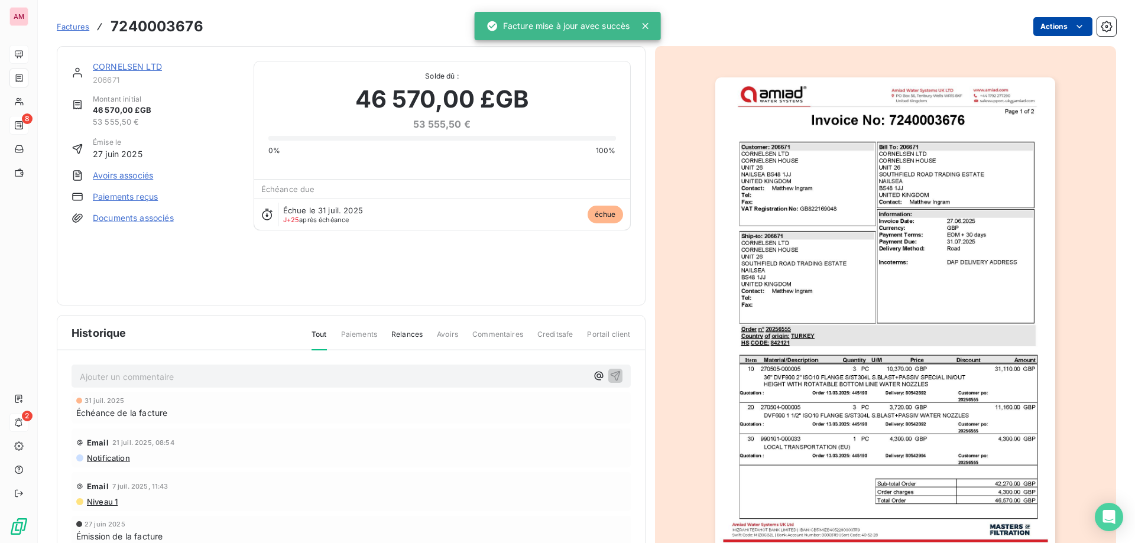
click at [1055, 27] on html "AM 8 2 Factures 7240003676 Actions CORNELSEN LTD 206671 Montant initial 46 570,…" at bounding box center [567, 271] width 1135 height 543
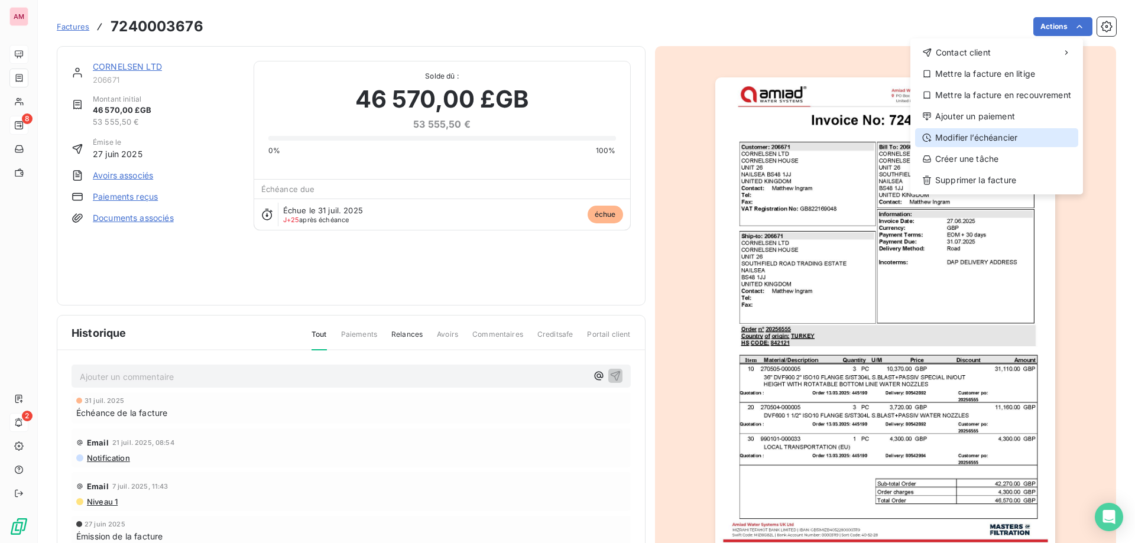
click at [962, 138] on div "Modifier l’échéancier" at bounding box center [996, 137] width 163 height 19
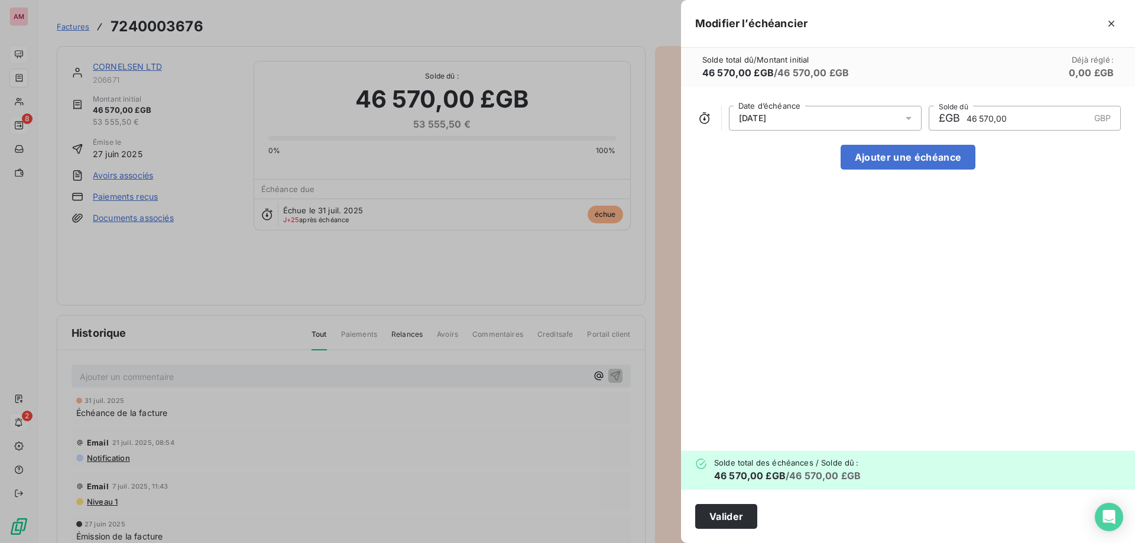
click at [766, 114] on span "[DATE]" at bounding box center [752, 117] width 27 height 9
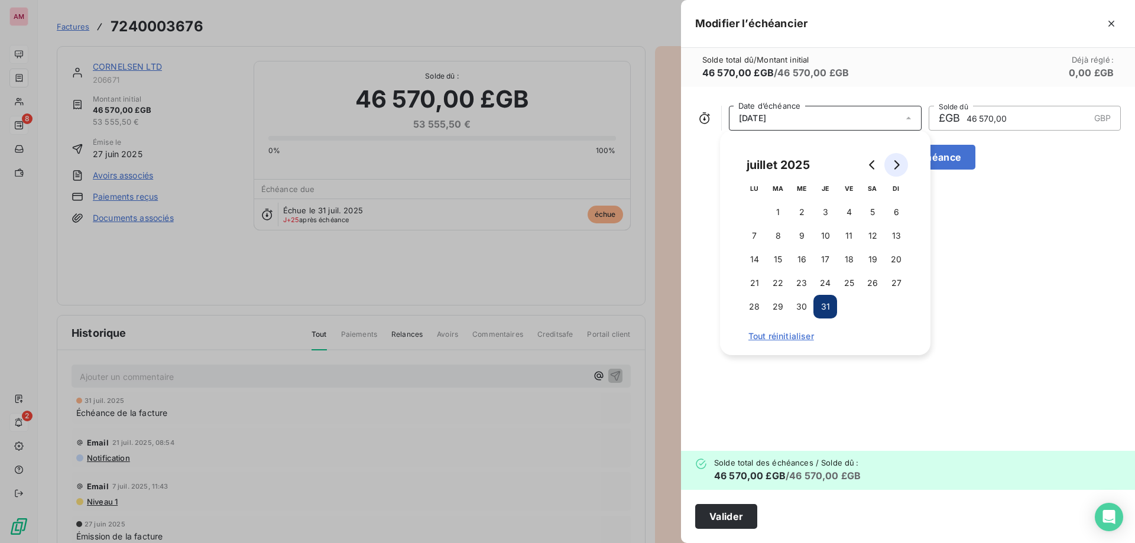
click at [898, 164] on icon "Go to next month" at bounding box center [896, 164] width 5 height 9
click at [892, 304] on button "31" at bounding box center [896, 307] width 24 height 24
click at [741, 516] on button "Valider" at bounding box center [726, 516] width 62 height 25
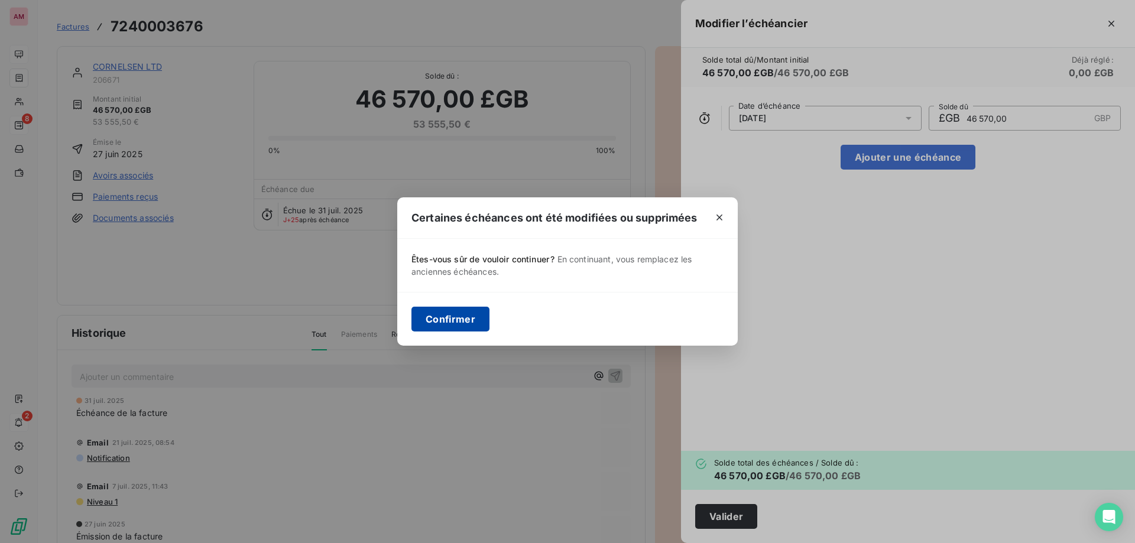
click at [454, 325] on button "Confirmer" at bounding box center [450, 319] width 78 height 25
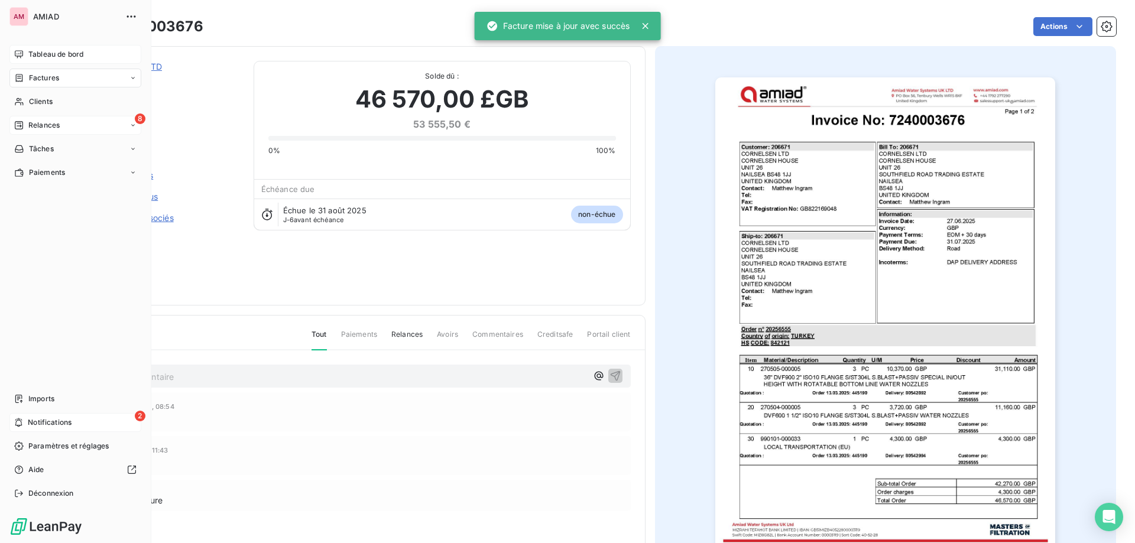
click at [18, 122] on icon at bounding box center [18, 125] width 9 height 9
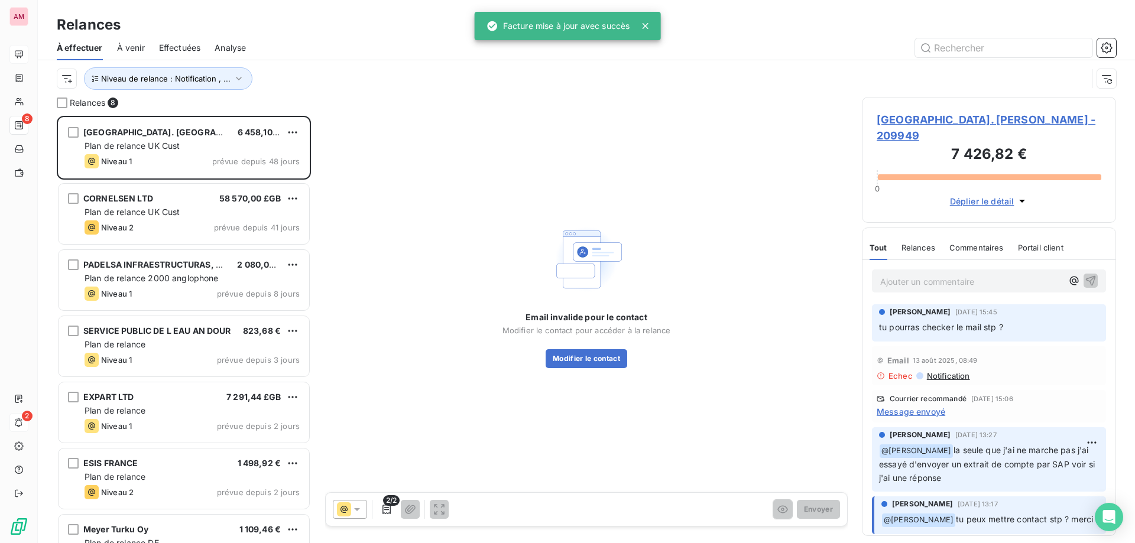
scroll to position [418, 245]
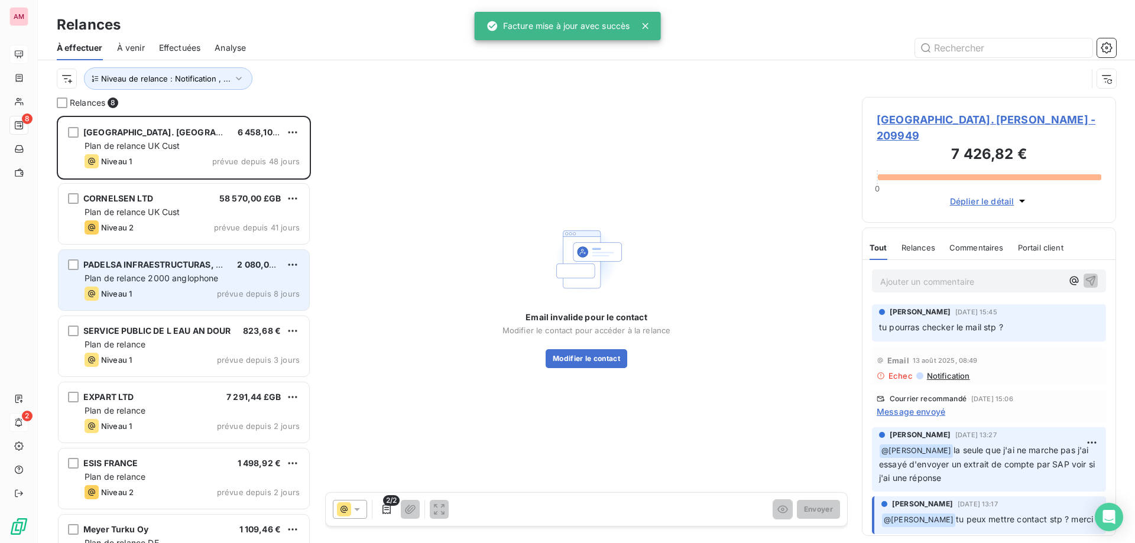
click at [190, 274] on span "Plan de relance 2000 anglophone" at bounding box center [152, 278] width 134 height 10
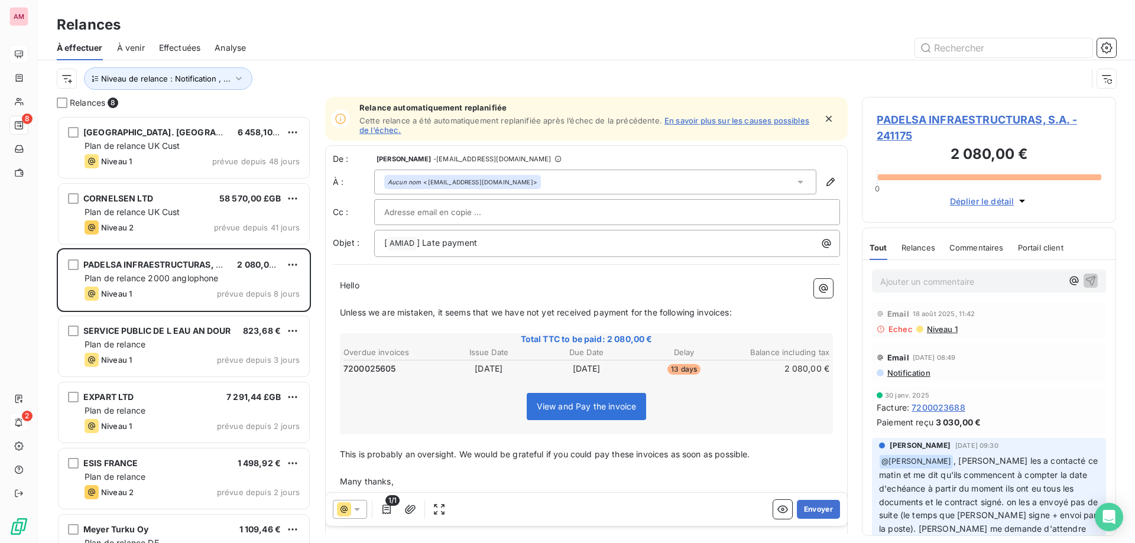
scroll to position [118, 0]
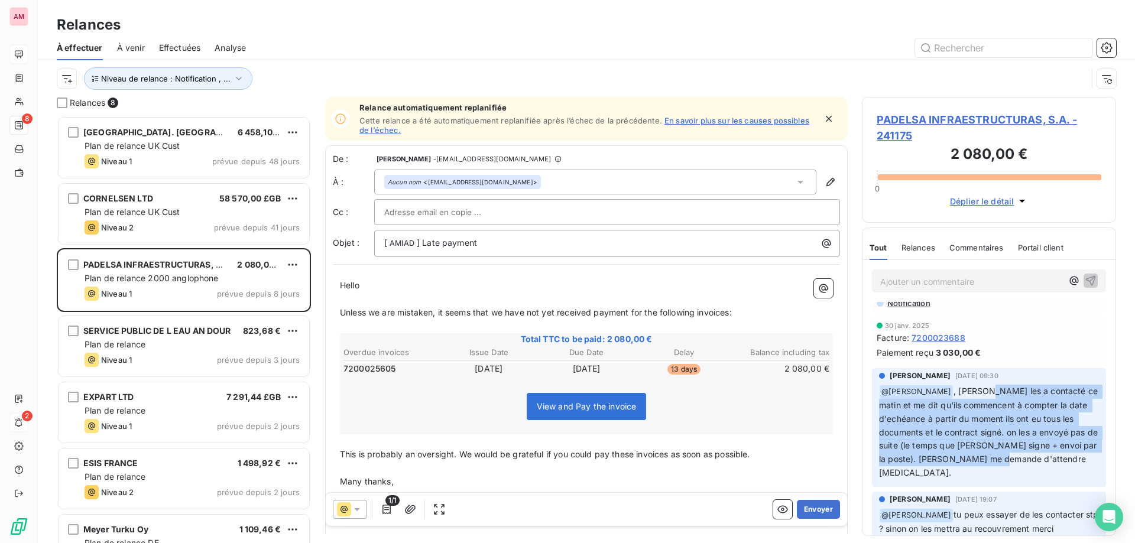
drag, startPoint x: 978, startPoint y: 392, endPoint x: 1022, endPoint y: 459, distance: 80.5
click at [1021, 459] on p "﻿ @ [PERSON_NAME] [PERSON_NAME] les a contacté ce matin et me dit qu'ils commen…" at bounding box center [989, 432] width 220 height 95
click at [1025, 460] on p "﻿ @ [PERSON_NAME] [PERSON_NAME] les a contacté ce matin et me dit qu'ils commen…" at bounding box center [989, 432] width 220 height 95
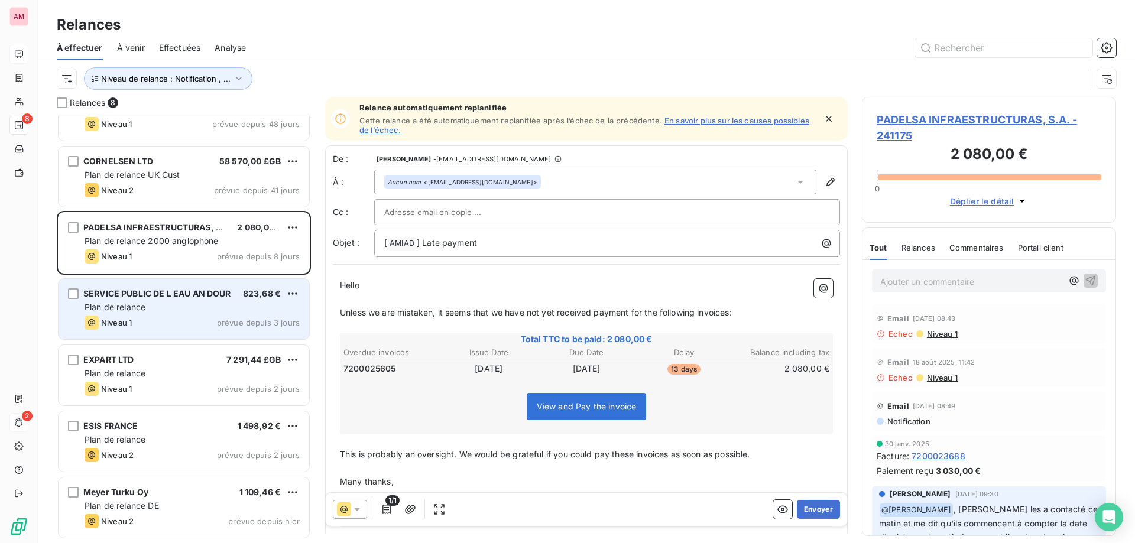
scroll to position [103, 0]
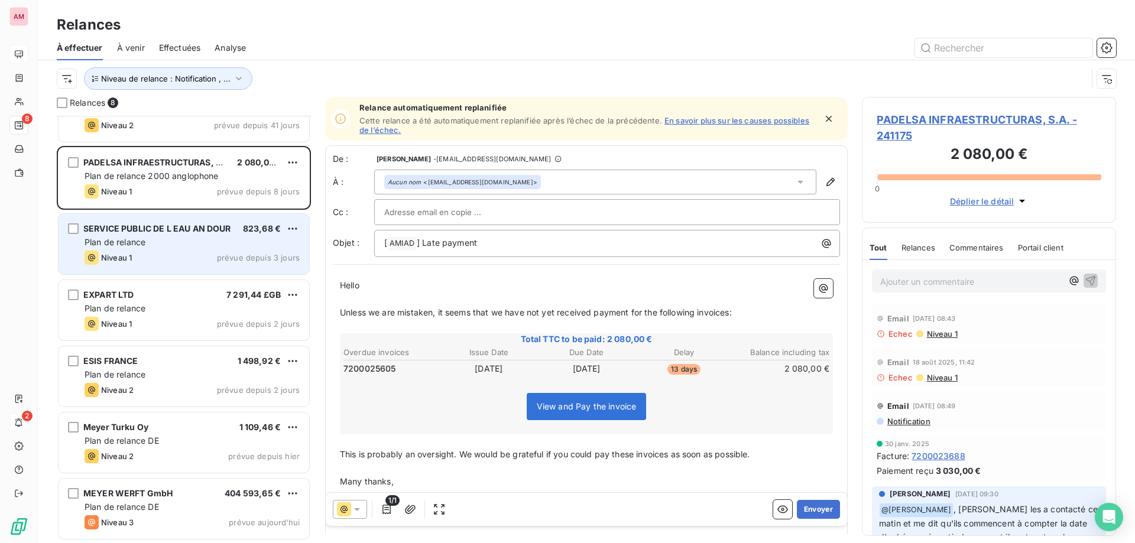
click at [199, 252] on div "Niveau 1 prévue depuis 3 jours" at bounding box center [192, 258] width 215 height 14
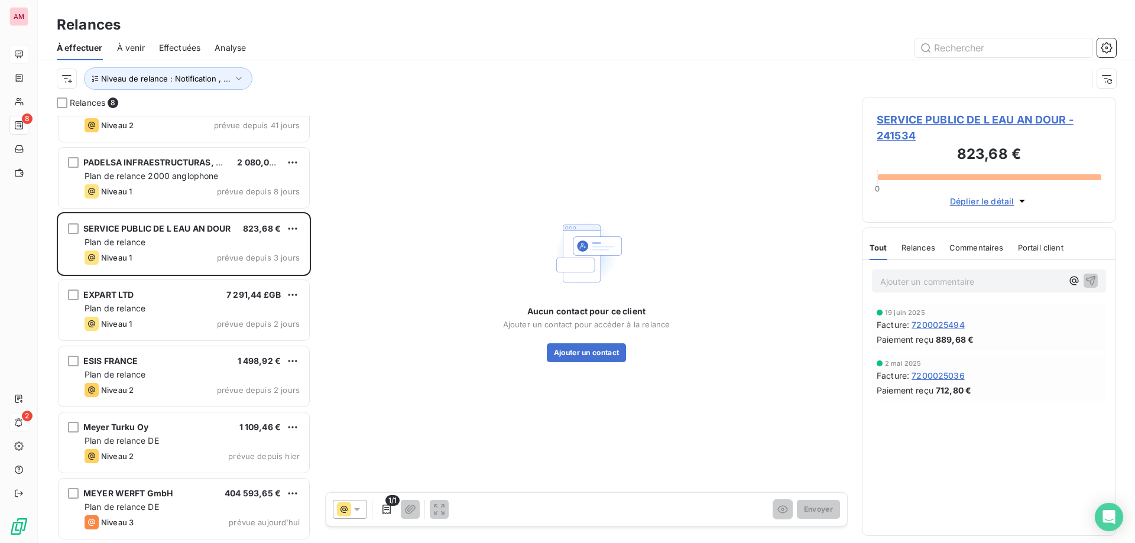
click at [1022, 117] on span "SERVICE PUBLIC DE L EAU AN DOUR - 241534" at bounding box center [989, 128] width 225 height 32
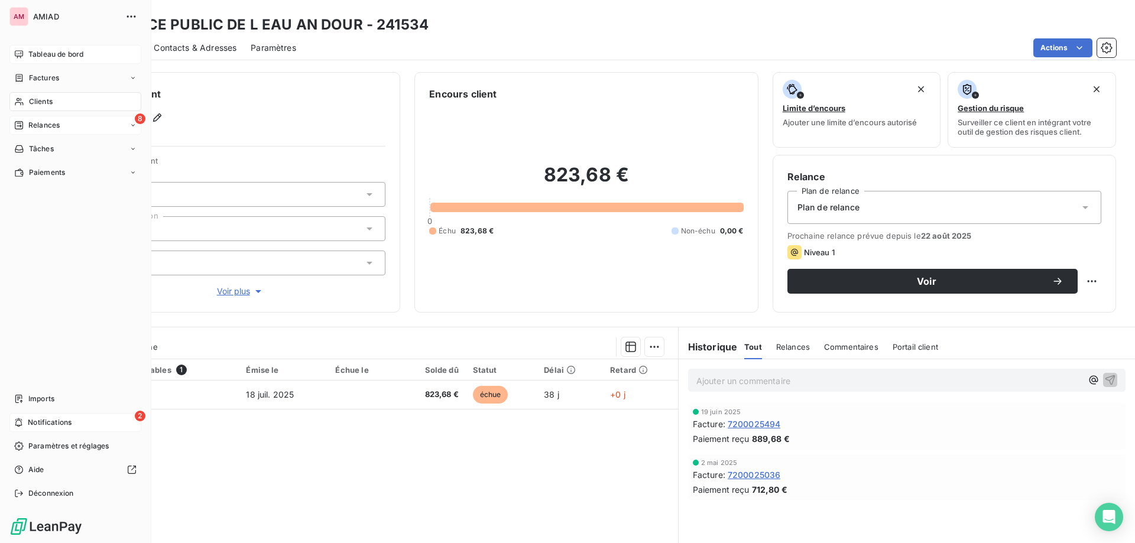
click at [16, 117] on div "8 Relances" at bounding box center [75, 125] width 132 height 19
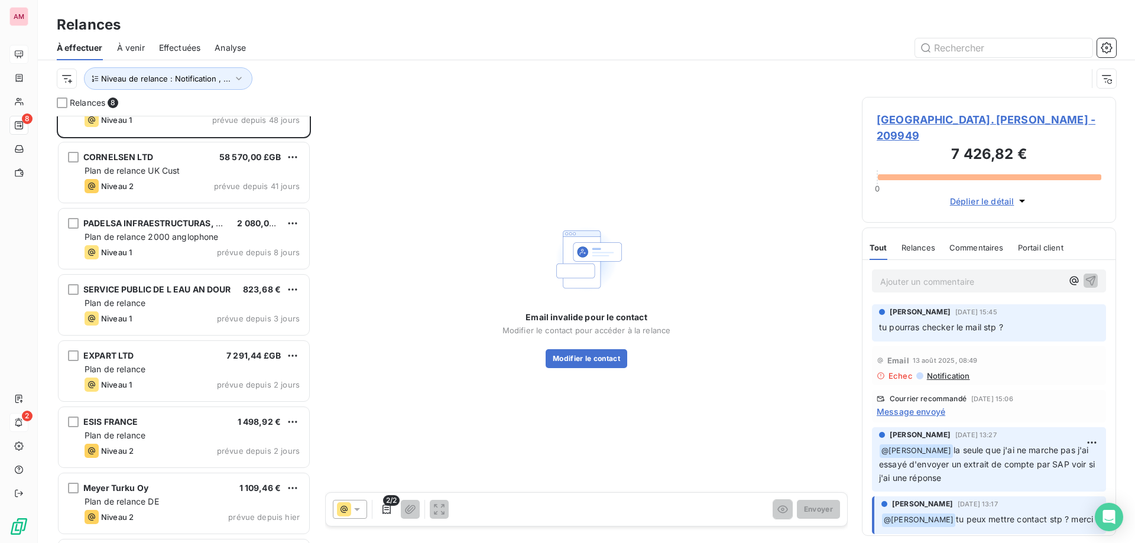
scroll to position [103, 0]
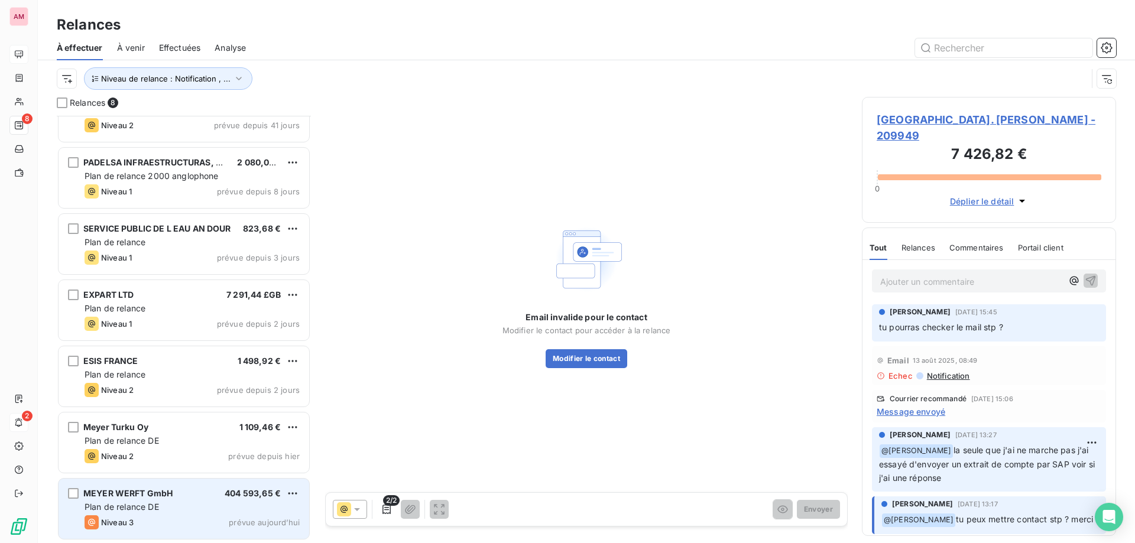
click at [158, 490] on span "MEYER WERFT GmbH" at bounding box center [127, 493] width 89 height 10
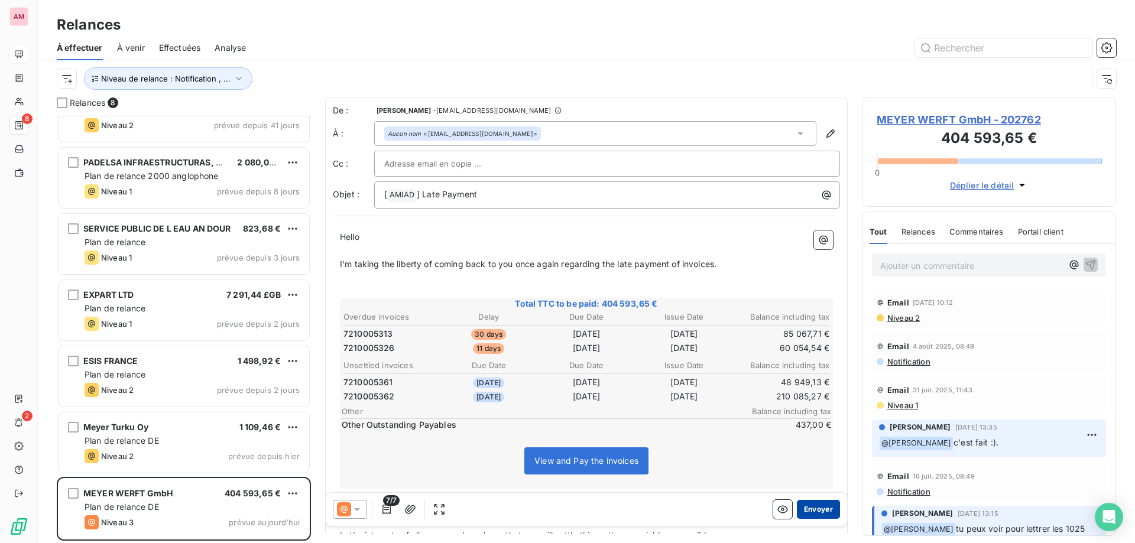
click at [804, 511] on button "Envoyer" at bounding box center [818, 509] width 43 height 19
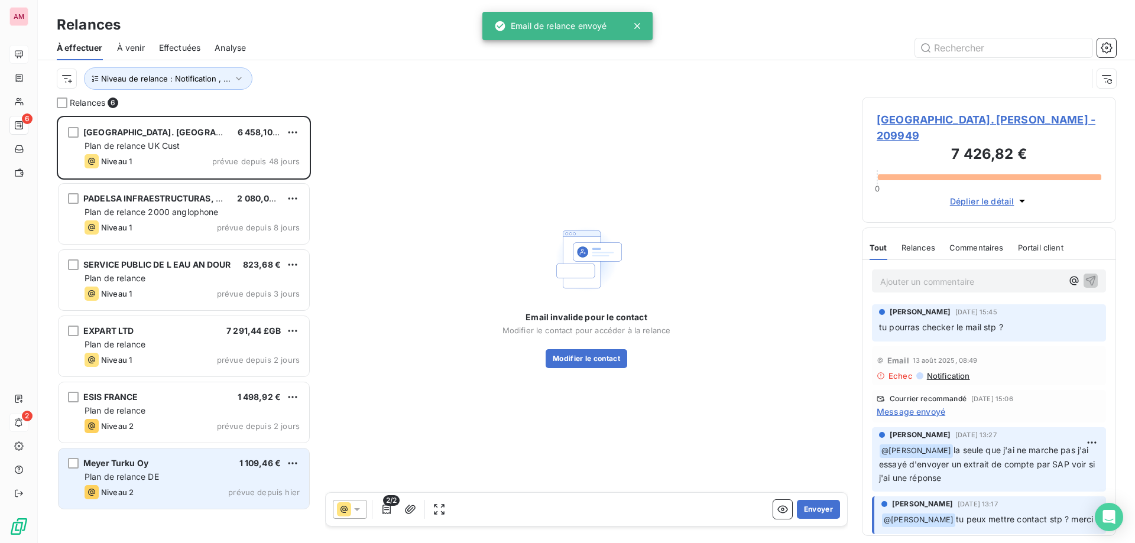
click at [174, 476] on div "Plan de relance DE" at bounding box center [192, 477] width 215 height 12
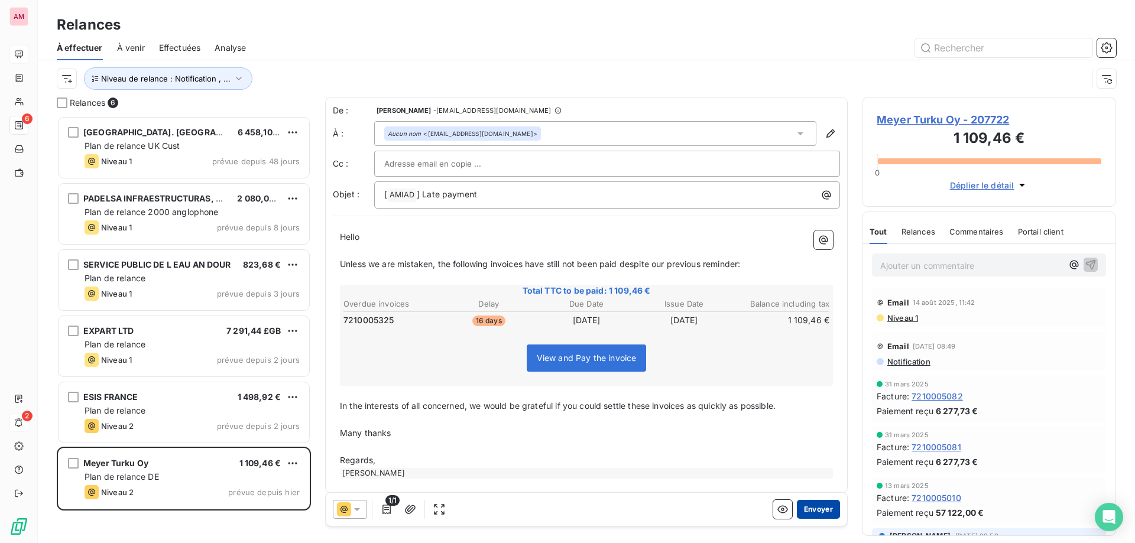
click at [806, 511] on button "Envoyer" at bounding box center [818, 509] width 43 height 19
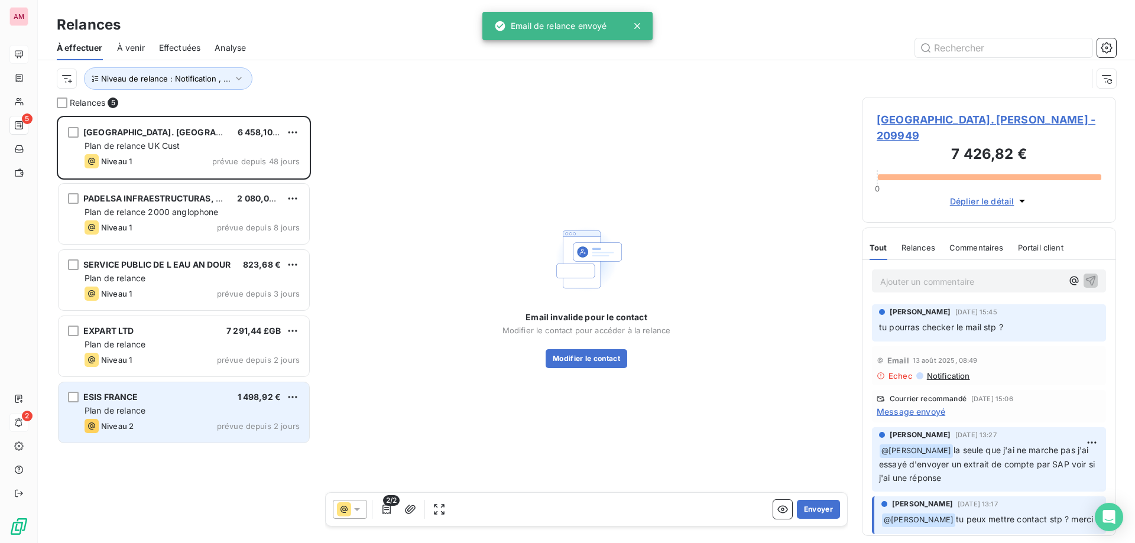
click at [194, 413] on div "Plan de relance" at bounding box center [192, 411] width 215 height 12
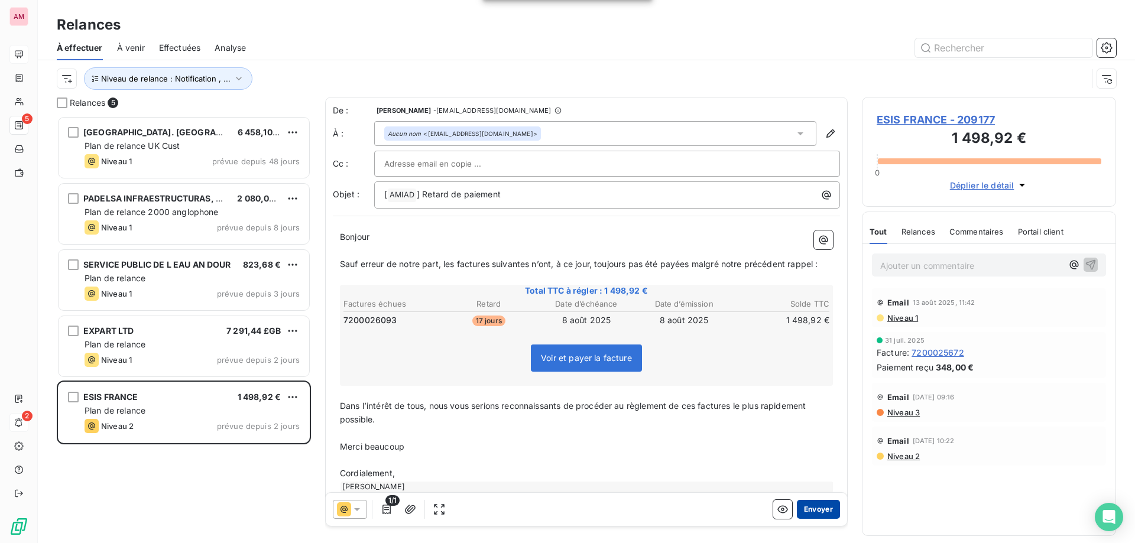
click at [825, 507] on button "Envoyer" at bounding box center [818, 509] width 43 height 19
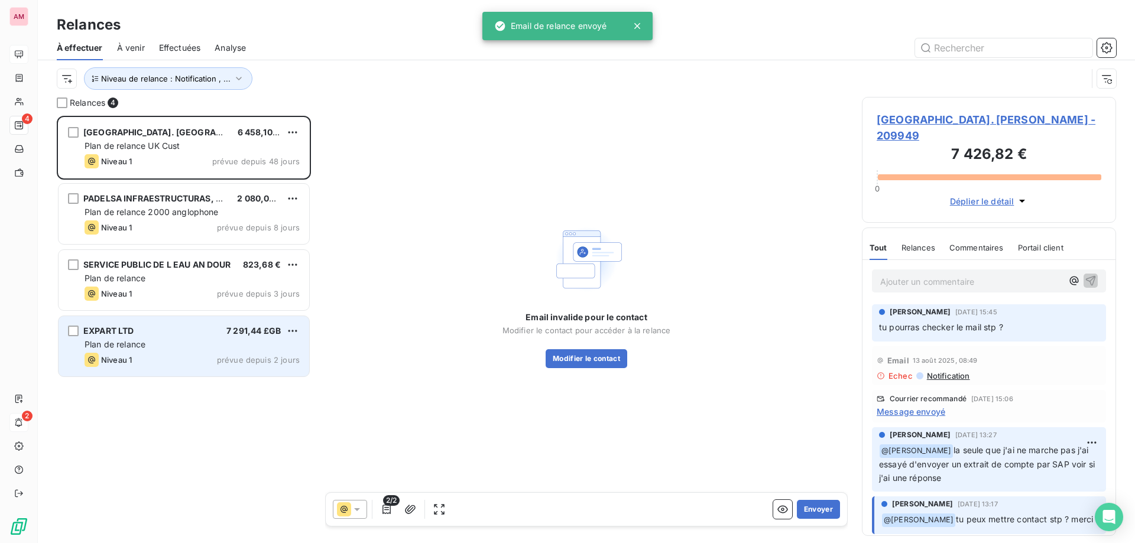
click at [210, 350] on div "Plan de relance" at bounding box center [192, 345] width 215 height 12
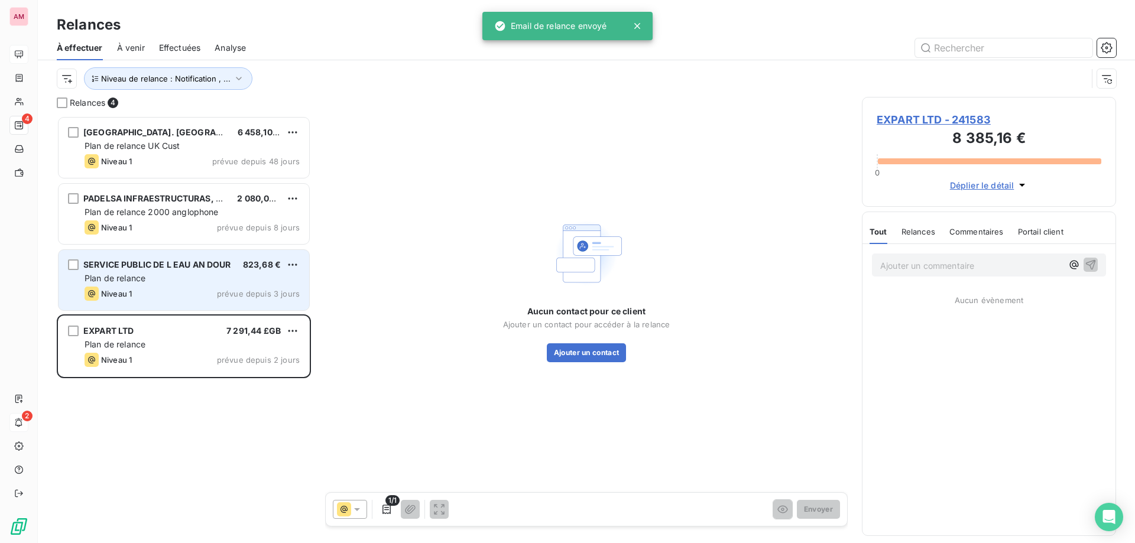
click at [141, 284] on div "Plan de relance" at bounding box center [192, 278] width 215 height 12
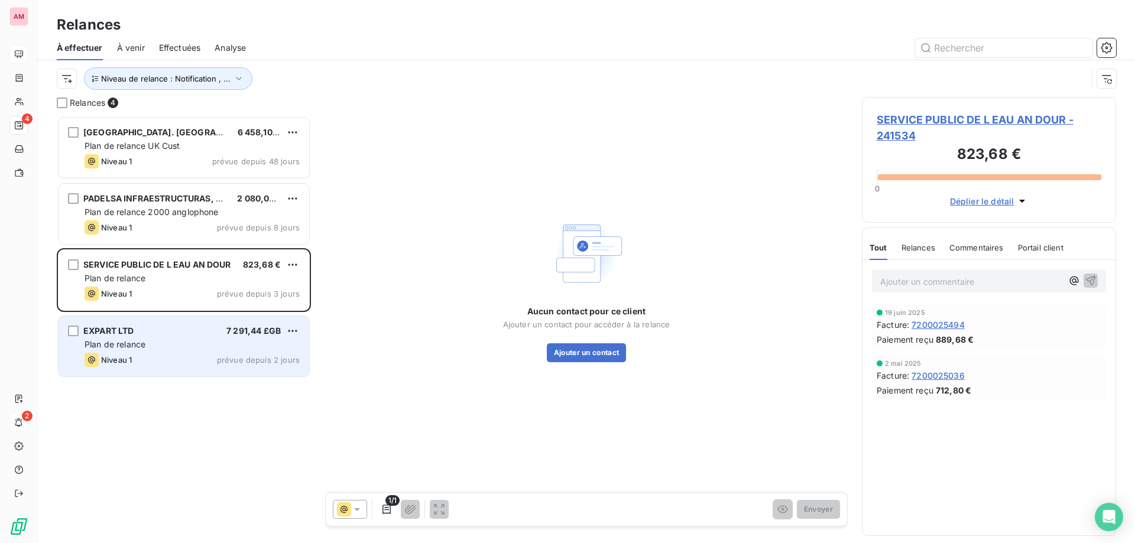
click at [153, 322] on div "EXPART LTD 7 291,44 £GB Plan de relance Niveau 1 prévue depuis 2 jours" at bounding box center [184, 346] width 251 height 60
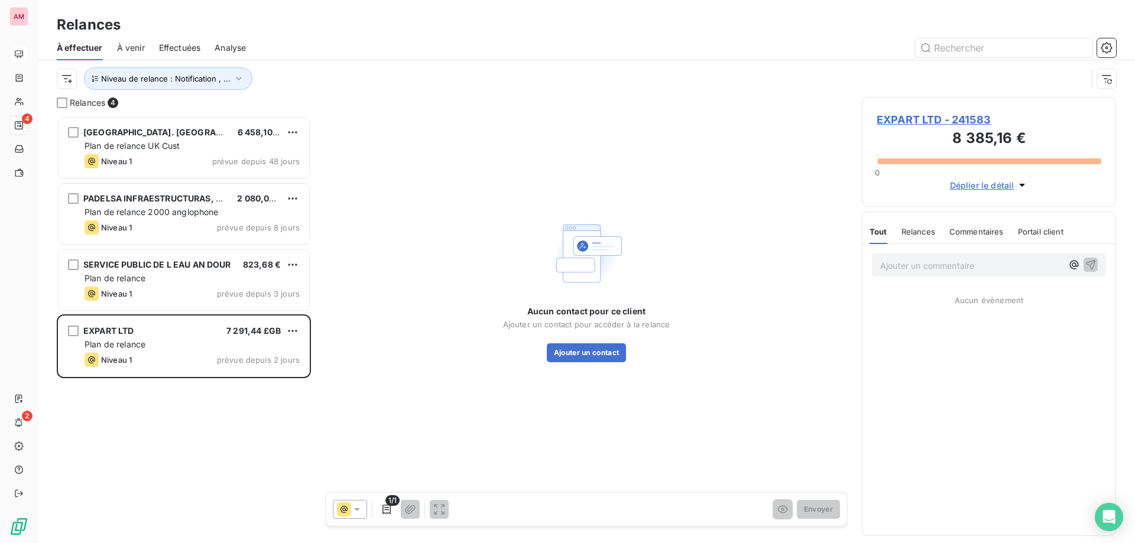
click at [962, 114] on span "EXPART LTD - 241583" at bounding box center [989, 120] width 225 height 16
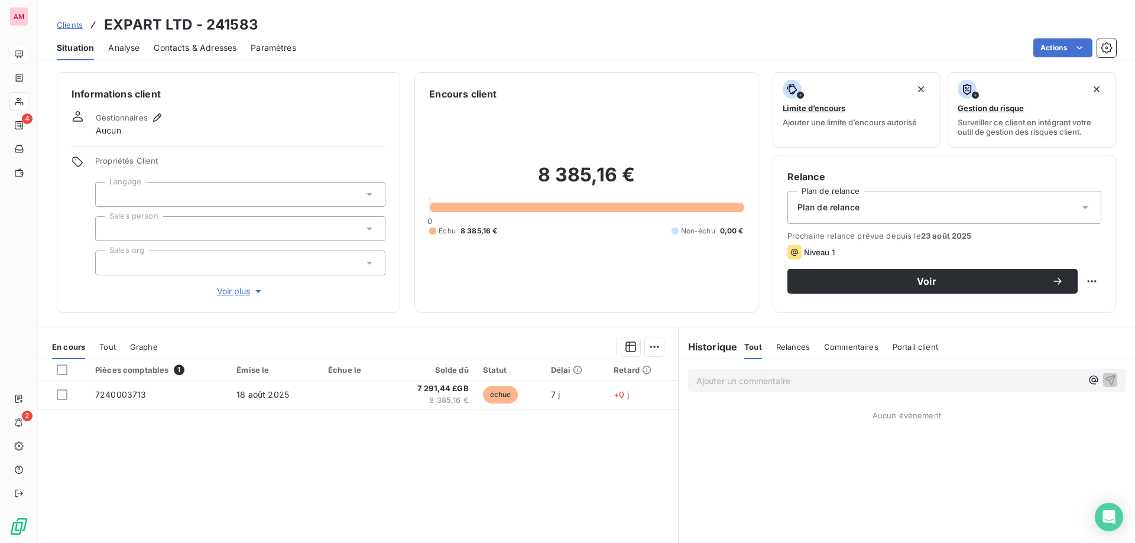
click at [219, 195] on div at bounding box center [240, 194] width 290 height 25
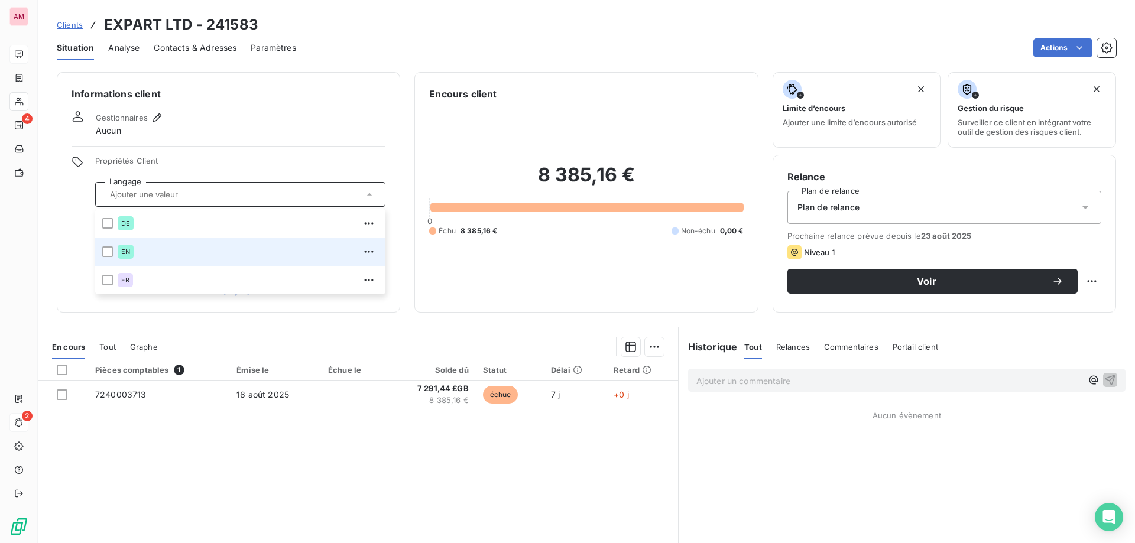
click at [115, 252] on li "EN" at bounding box center [240, 252] width 290 height 28
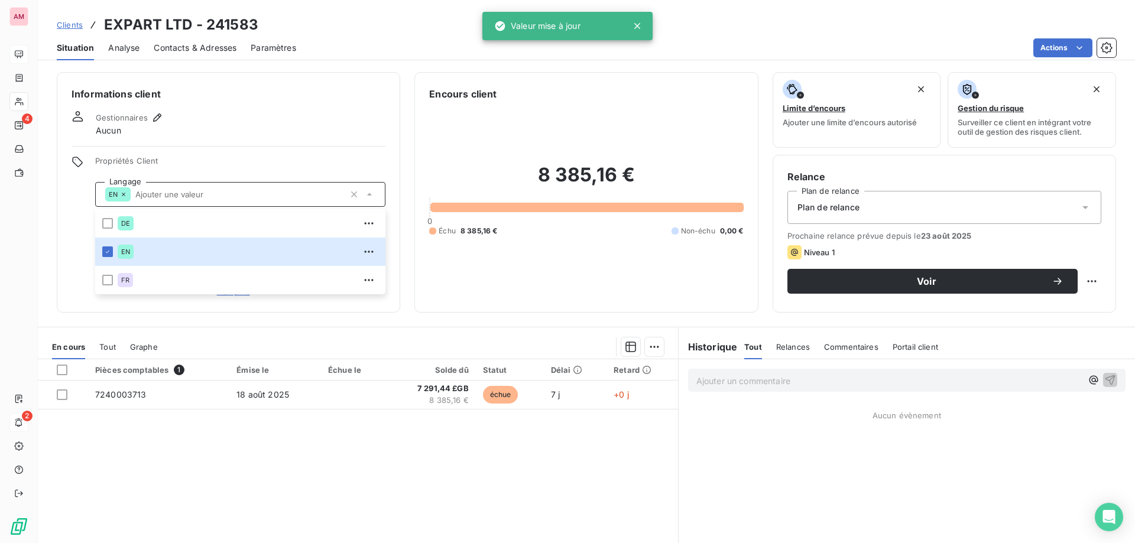
click at [89, 258] on div "Propriétés Client Langage EN DE EN FR Sales person Sales org Voir plus" at bounding box center [229, 227] width 314 height 142
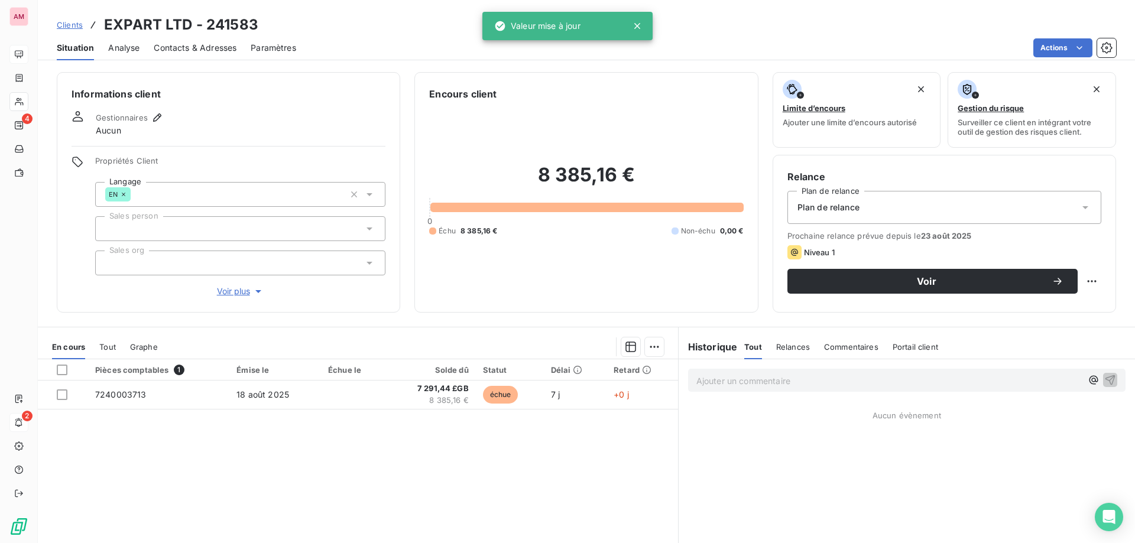
click at [131, 266] on div at bounding box center [240, 263] width 290 height 25
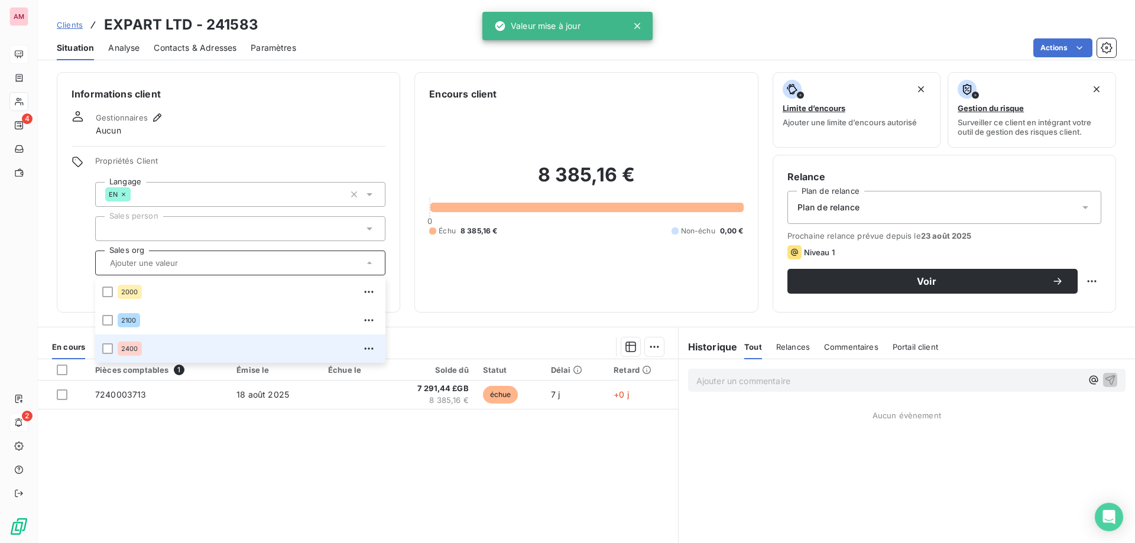
click at [102, 348] on li "2400" at bounding box center [240, 349] width 290 height 28
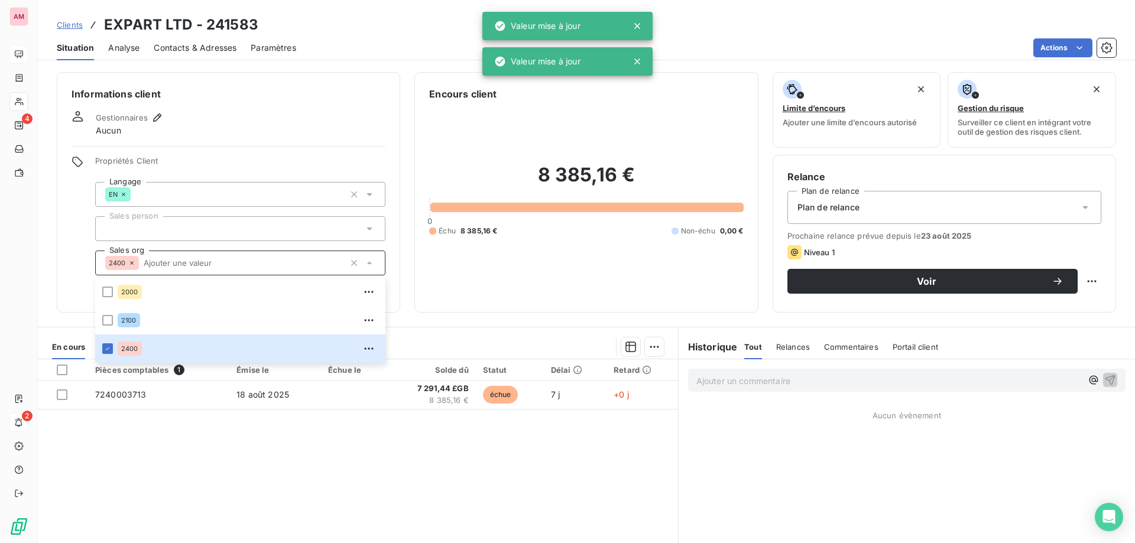
click at [79, 282] on div "Propriétés Client Langage EN Sales person Sales org 2400 2000 2100 2400 Voir pl…" at bounding box center [229, 227] width 314 height 142
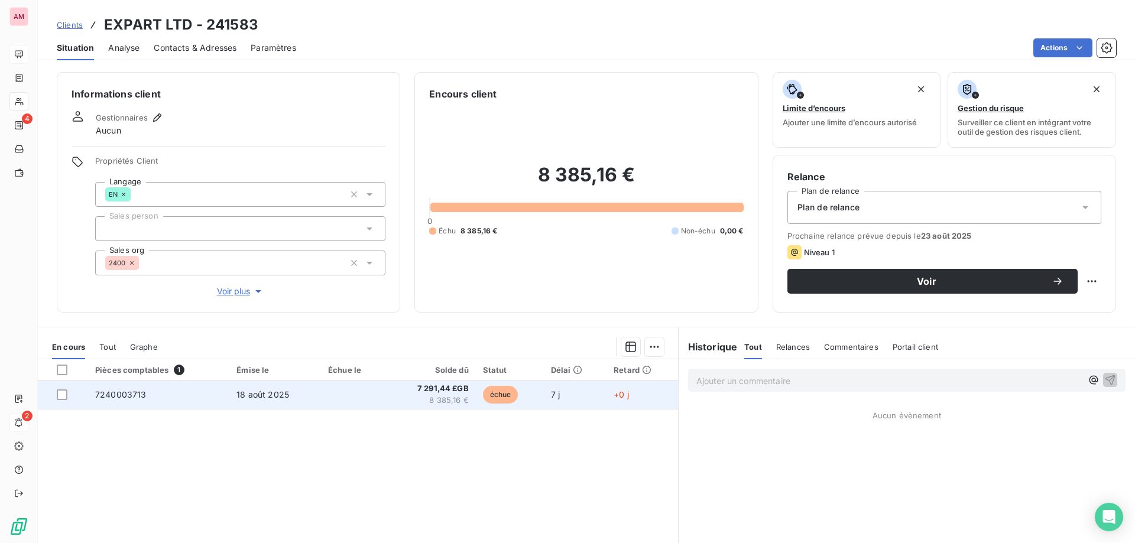
click at [528, 392] on td "échue" at bounding box center [510, 395] width 68 height 28
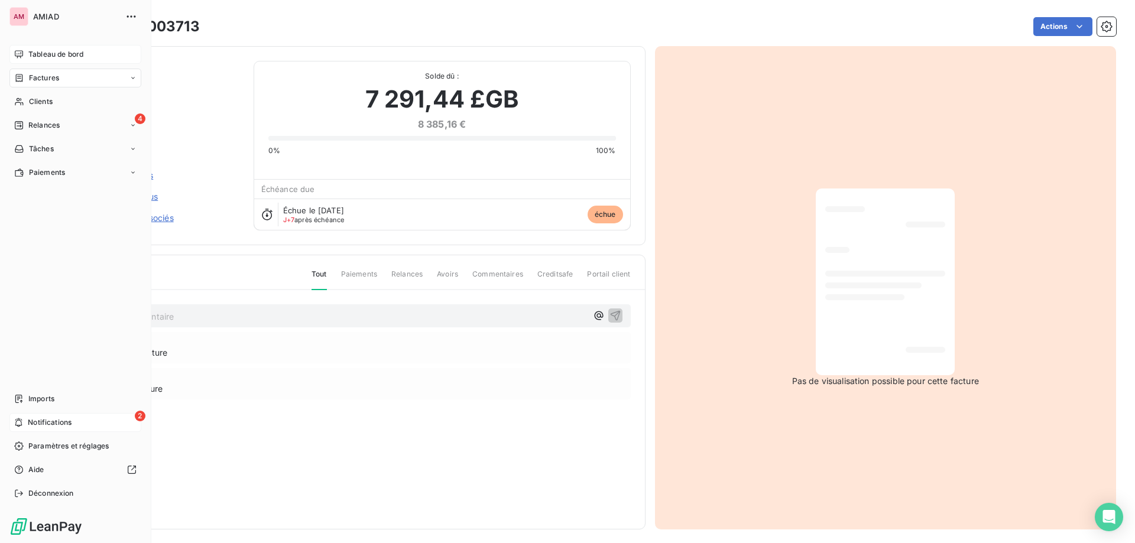
drag, startPoint x: 37, startPoint y: 87, endPoint x: 28, endPoint y: 79, distance: 12.1
click at [29, 79] on span "Factures" at bounding box center [44, 78] width 30 height 11
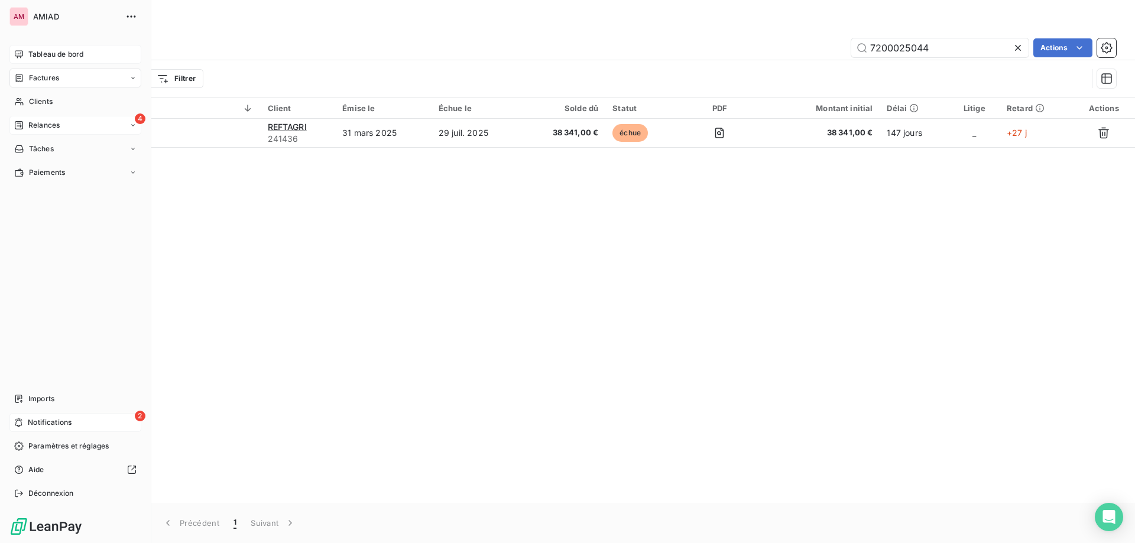
click at [61, 134] on div "4 Relances" at bounding box center [75, 125] width 132 height 19
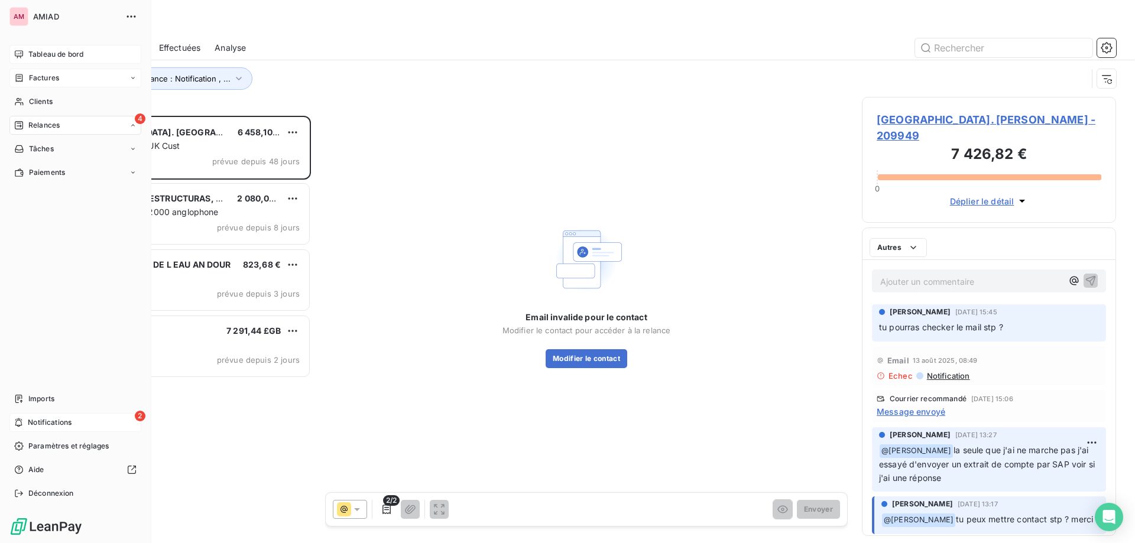
scroll to position [418, 245]
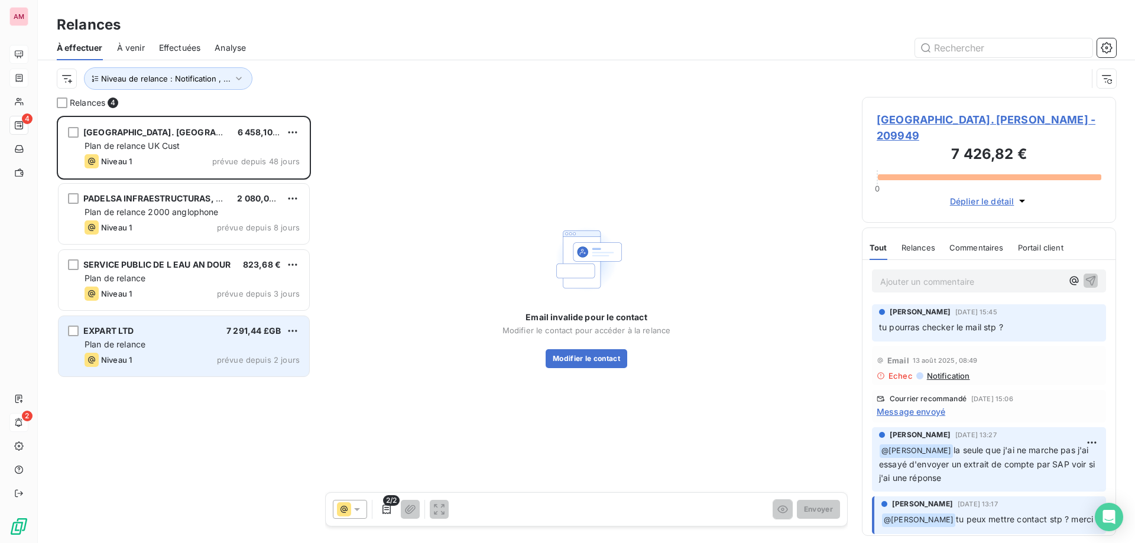
click at [210, 352] on div "EXPART LTD 7 291,44 £GB Plan de relance Niveau 1 prévue depuis 2 jours" at bounding box center [184, 346] width 251 height 60
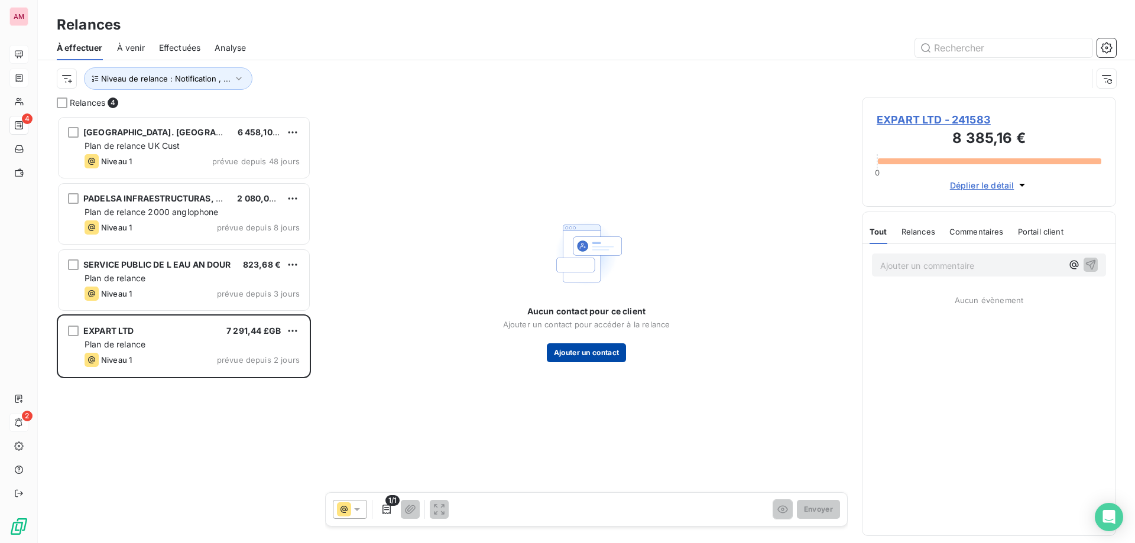
click at [593, 350] on button "Ajouter un contact" at bounding box center [587, 352] width 80 height 19
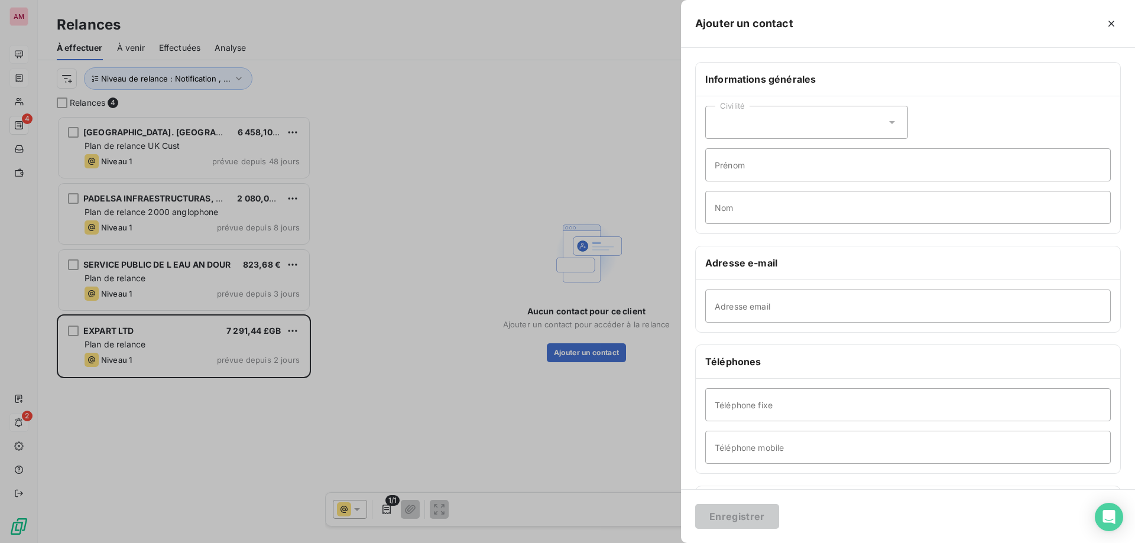
click at [502, 204] on div at bounding box center [567, 271] width 1135 height 543
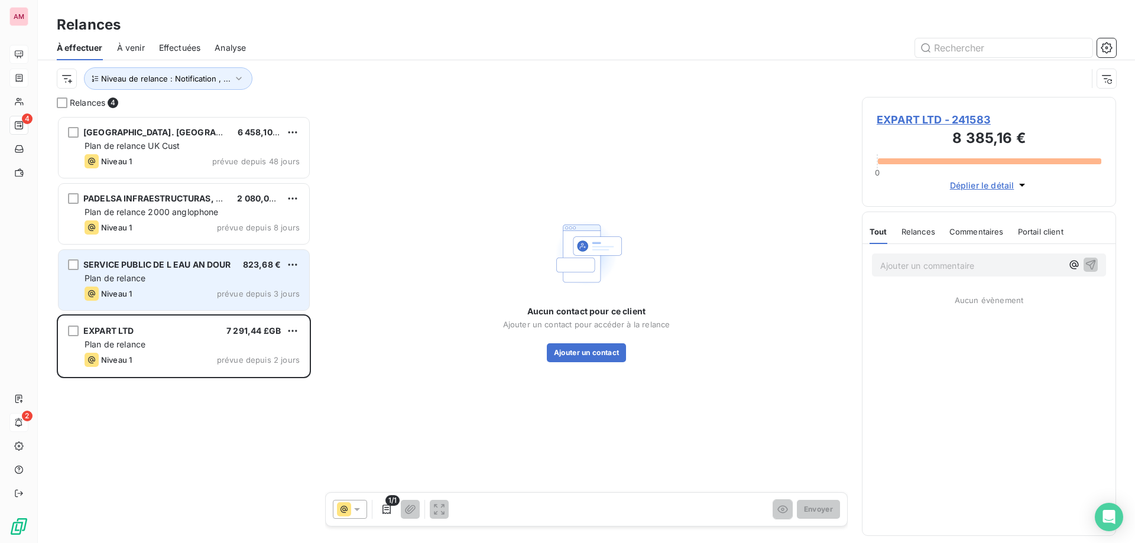
click at [219, 278] on div "Plan de relance" at bounding box center [192, 278] width 215 height 12
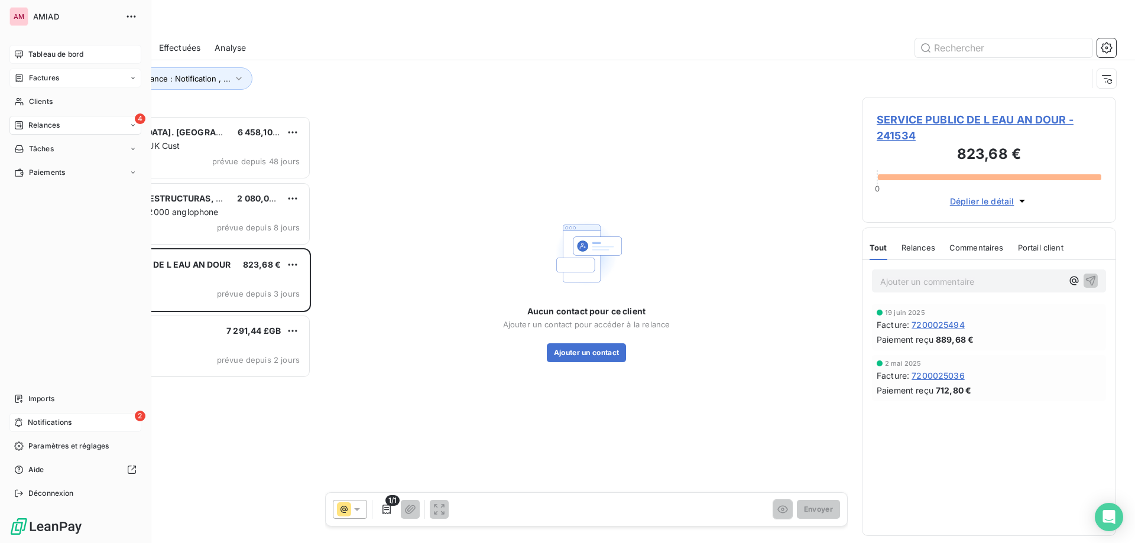
drag, startPoint x: 22, startPoint y: 423, endPoint x: 61, endPoint y: 423, distance: 39.6
click at [22, 423] on icon at bounding box center [18, 422] width 9 height 9
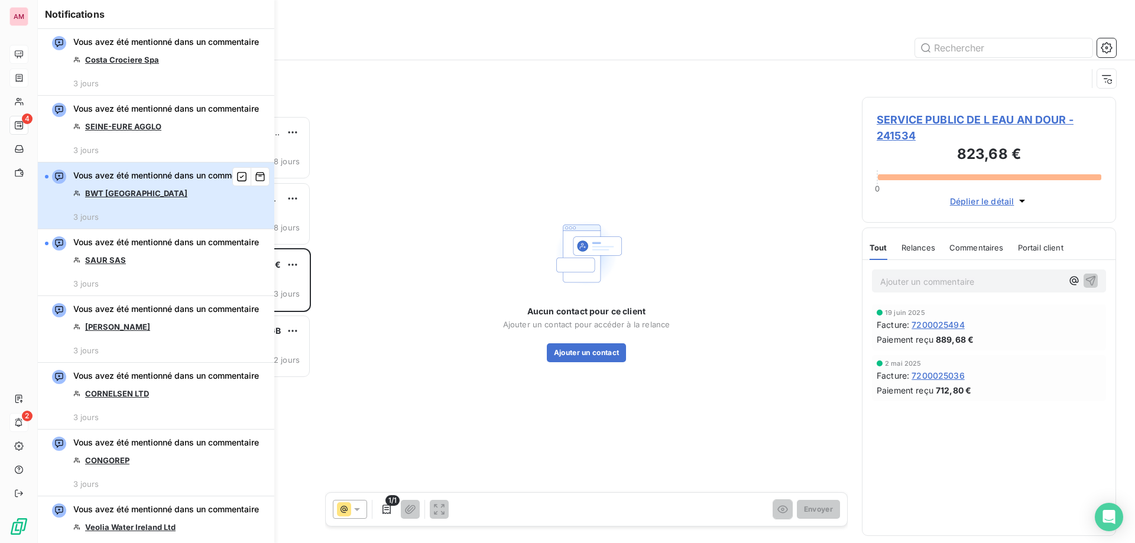
click at [151, 222] on div "Vous avez été mentionné dans un commentaire BWT FRANCE 3 jours" at bounding box center [166, 196] width 186 height 52
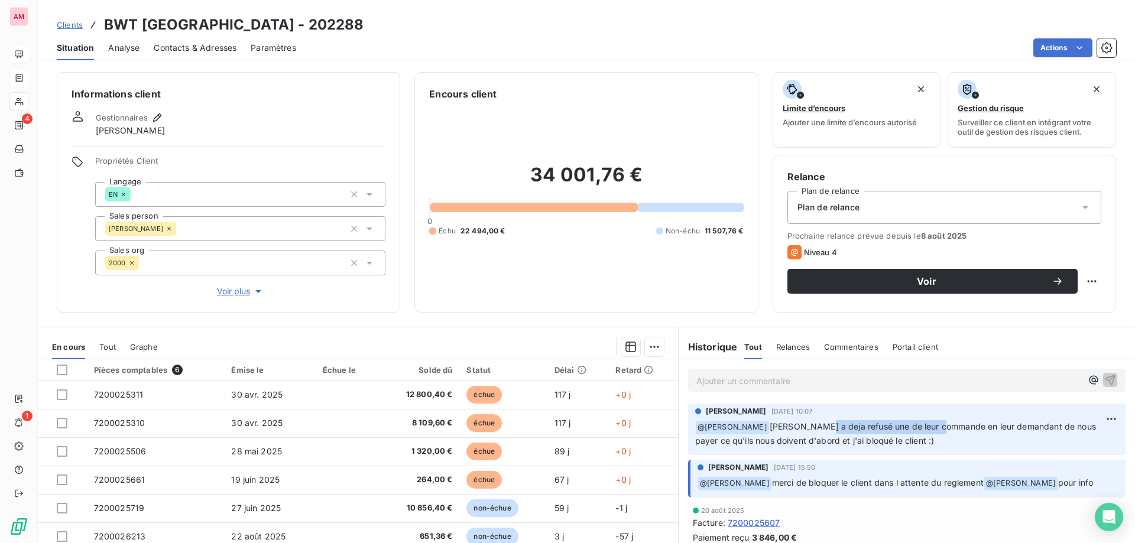
drag, startPoint x: 802, startPoint y: 430, endPoint x: 930, endPoint y: 429, distance: 127.7
click at [930, 429] on span "[PERSON_NAME] a deja refusé une de leur commande en leur demandant de nous paye…" at bounding box center [896, 433] width 403 height 24
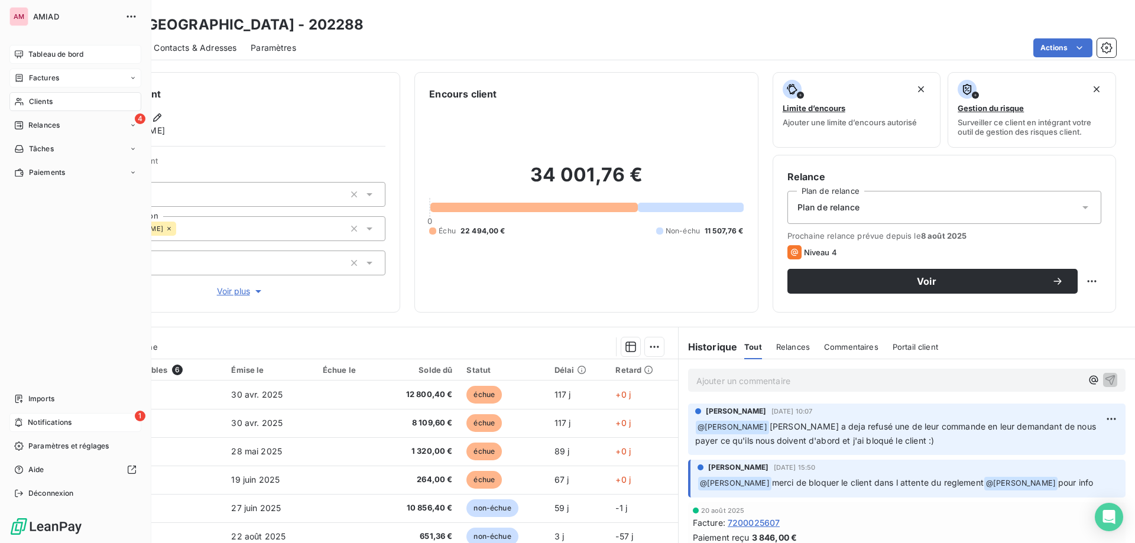
click at [51, 423] on span "Notifications" at bounding box center [50, 422] width 44 height 11
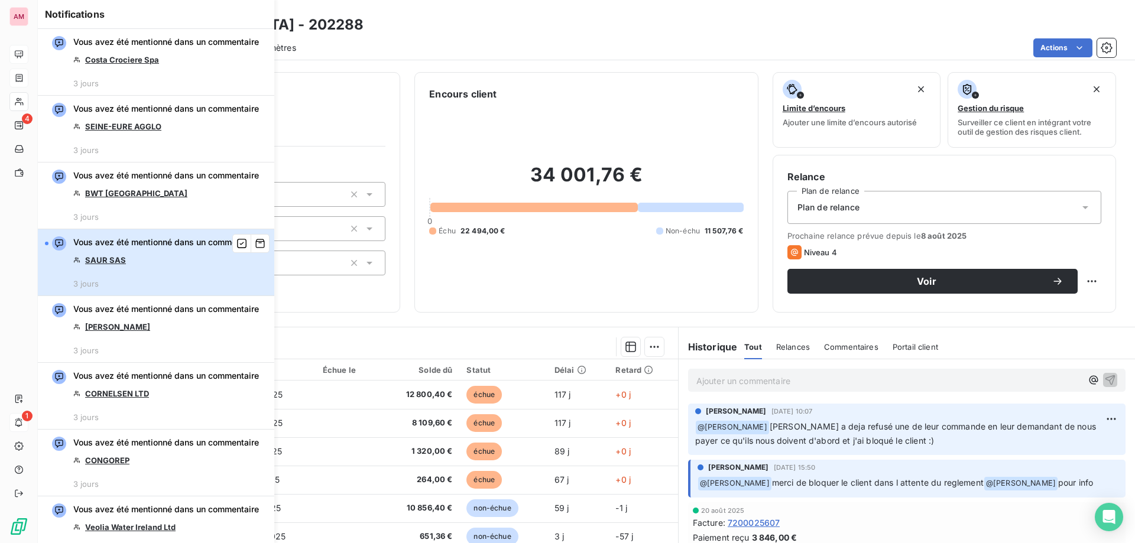
click at [155, 248] on span "Vous avez été mentionné dans un commentaire" at bounding box center [166, 242] width 186 height 12
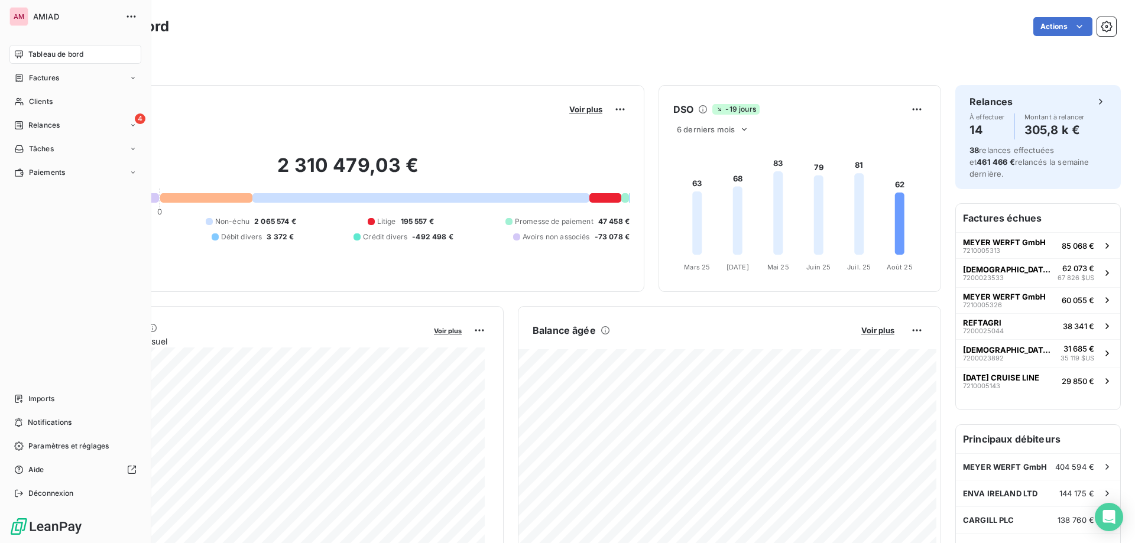
click at [31, 128] on span "Relances" at bounding box center [43, 125] width 31 height 11
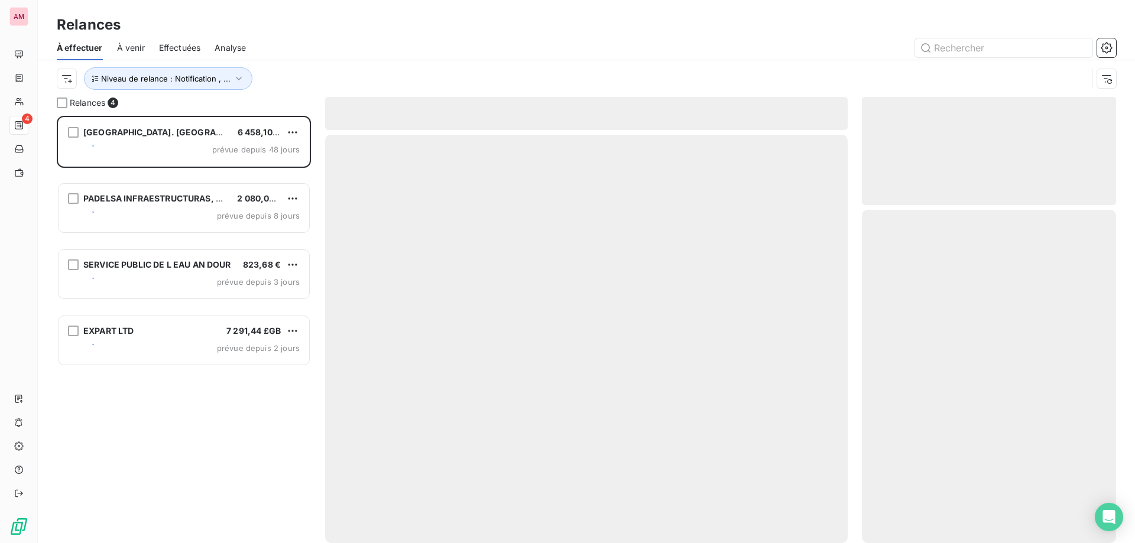
scroll to position [418, 245]
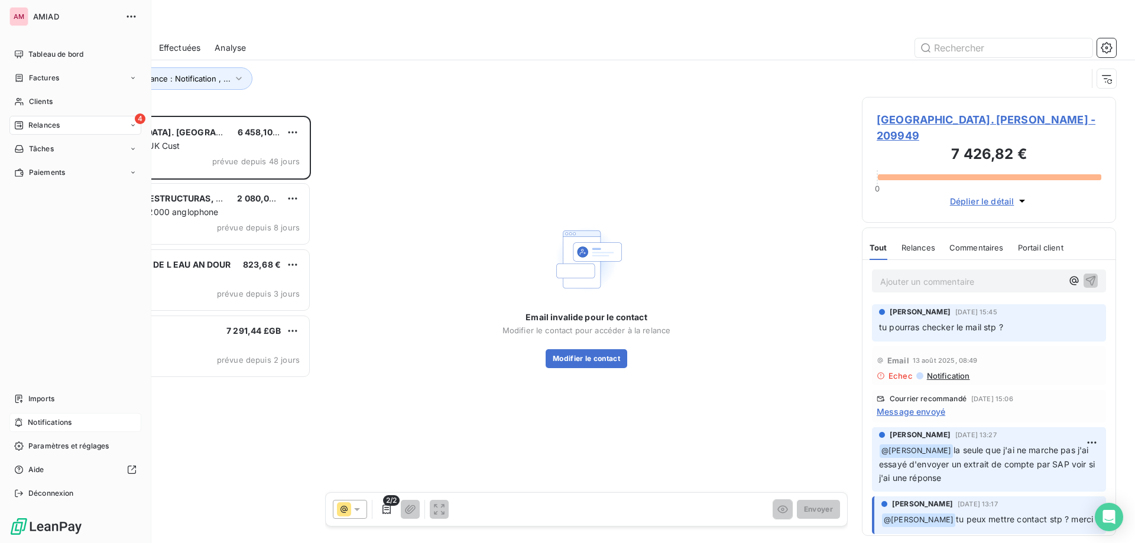
click at [21, 426] on icon at bounding box center [18, 422] width 9 height 9
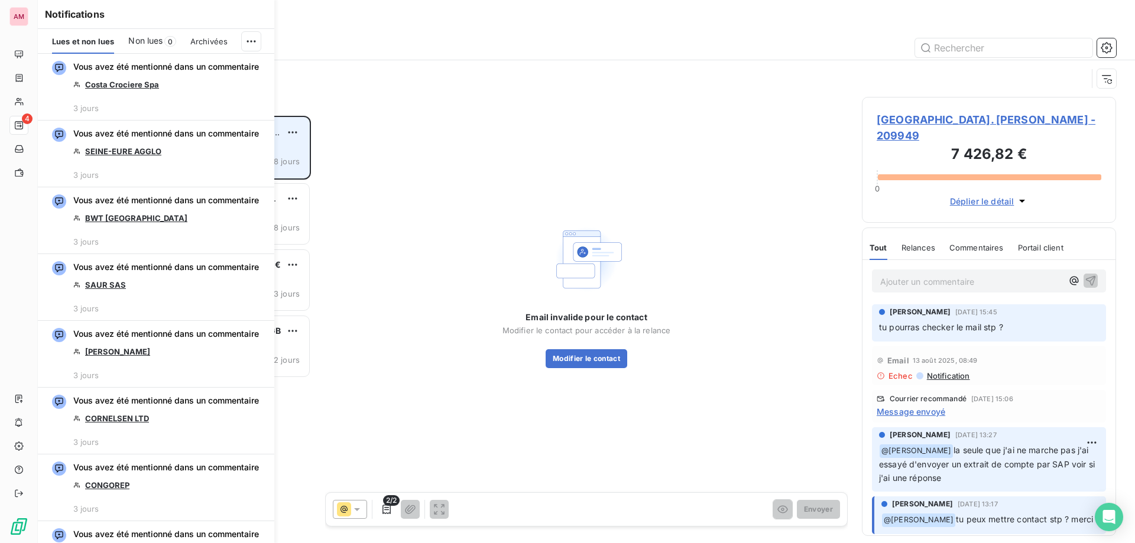
scroll to position [9, 9]
click at [129, 35] on span "Non lues" at bounding box center [145, 41] width 34 height 12
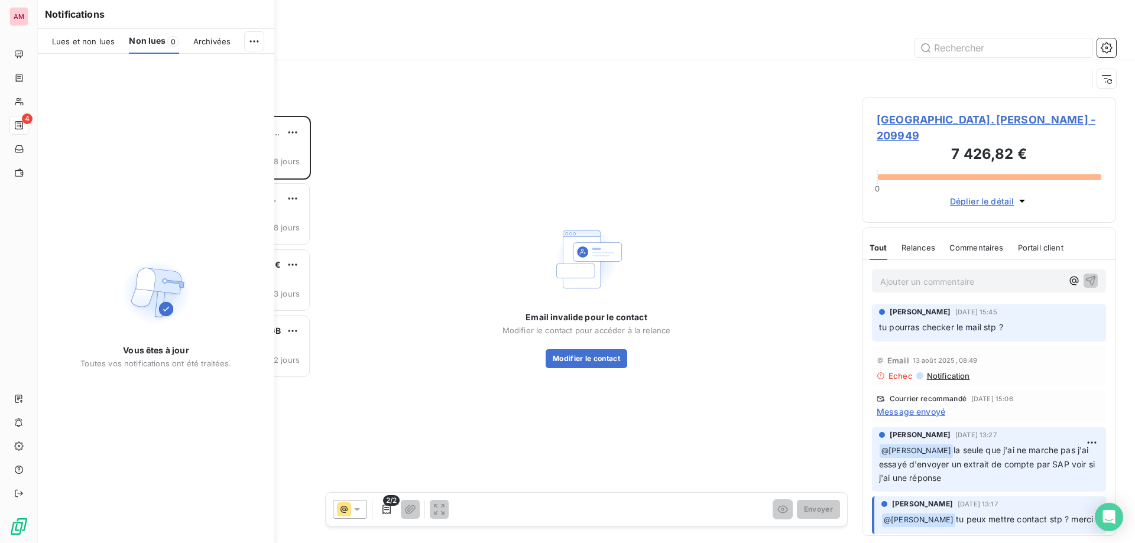
click at [205, 47] on div "Archivées" at bounding box center [211, 41] width 37 height 25
click at [96, 37] on span "Lues et non lues" at bounding box center [83, 41] width 63 height 9
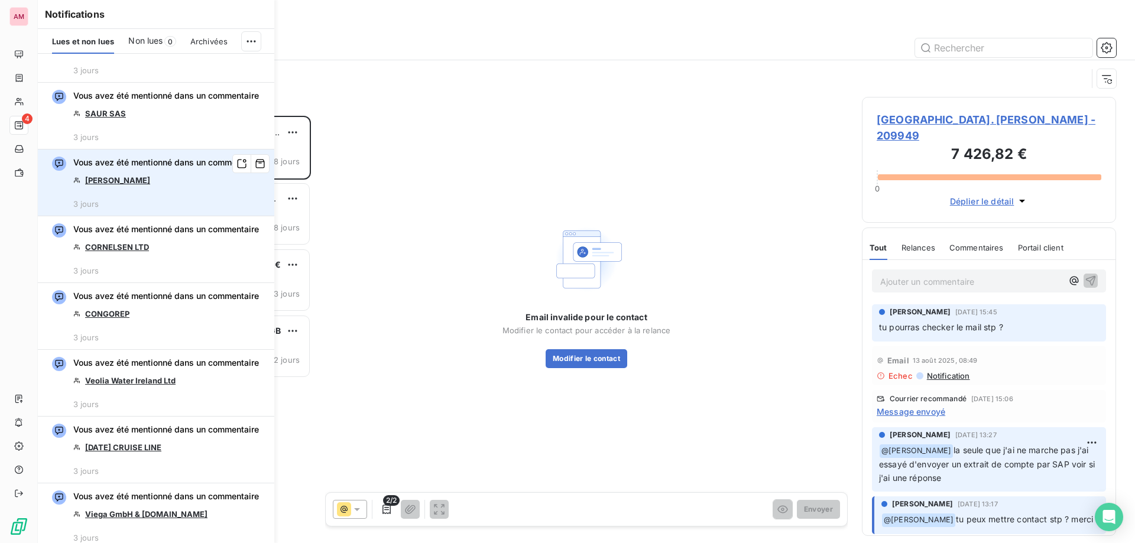
scroll to position [0, 0]
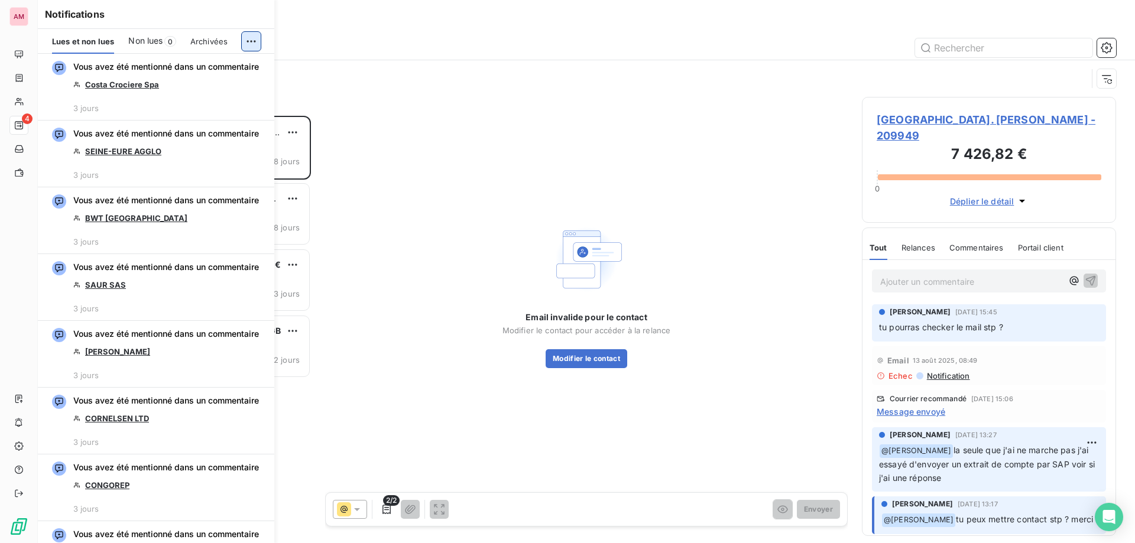
click at [255, 45] on html "AM 4 Relances À effectuer À venir Effectuées Analyse Niveau de relance : Notifi…" at bounding box center [567, 271] width 1135 height 543
click at [456, 56] on html "AM 4 Relances À effectuer À venir Effectuées Analyse Niveau de relance : Notifi…" at bounding box center [567, 271] width 1135 height 543
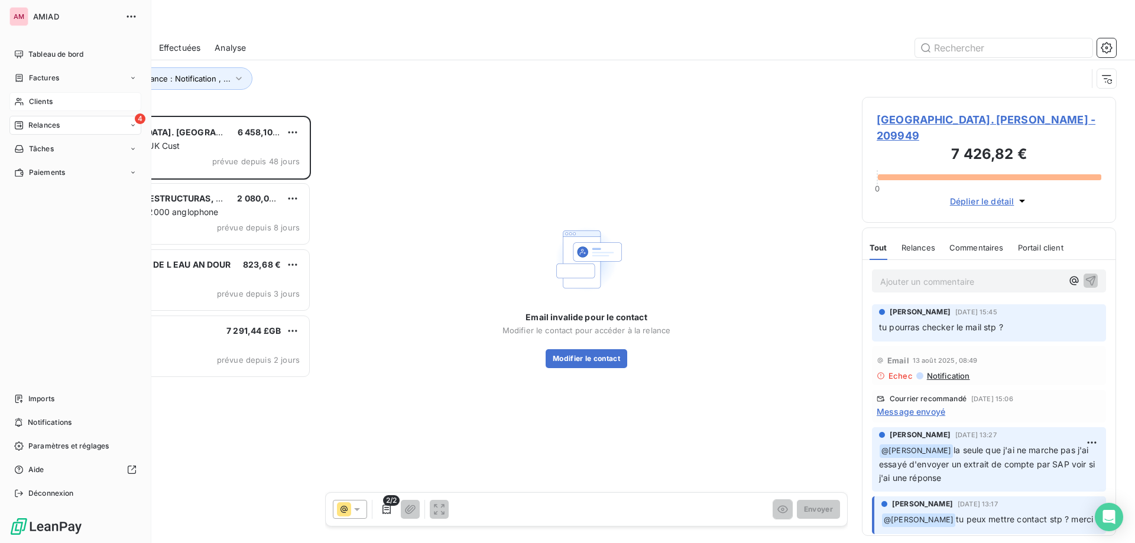
click at [14, 95] on div "Clients" at bounding box center [75, 101] width 132 height 19
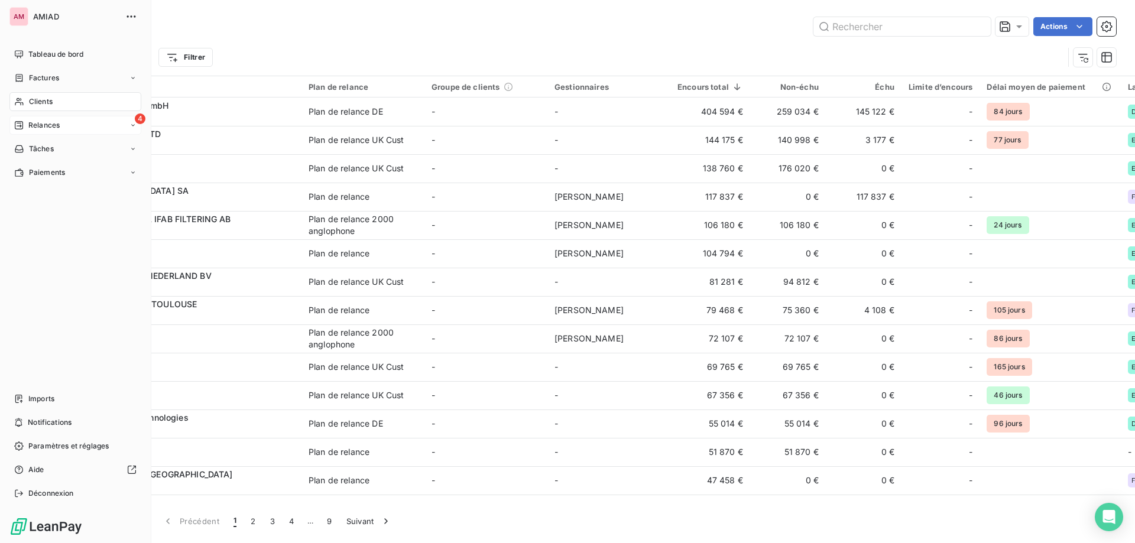
click at [23, 123] on icon at bounding box center [19, 125] width 8 height 8
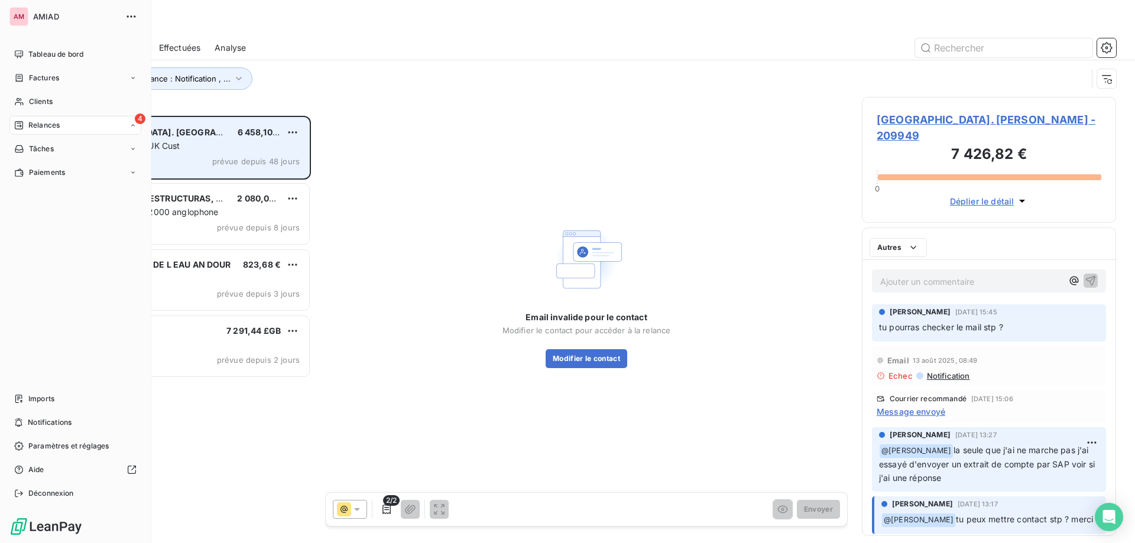
scroll to position [418, 245]
